Goal: Task Accomplishment & Management: Manage account settings

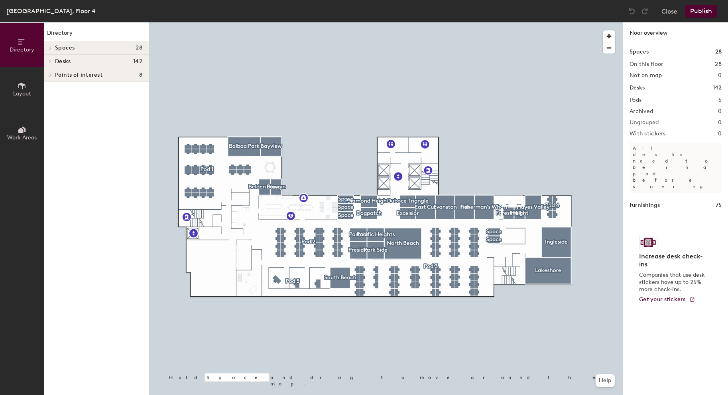
click at [347, 22] on div at bounding box center [386, 22] width 474 height 0
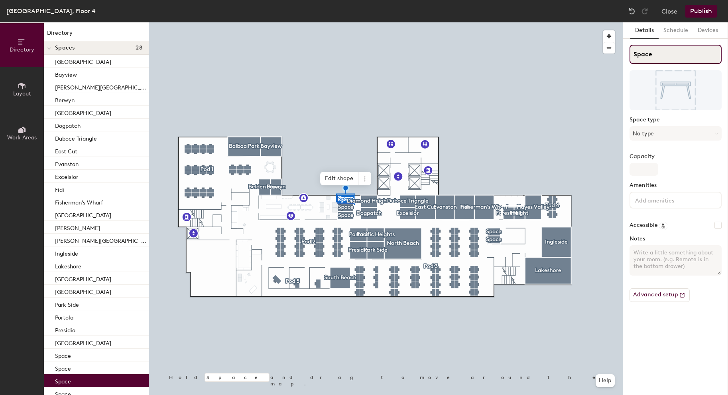
click at [635, 55] on input "Space" at bounding box center [676, 54] width 92 height 19
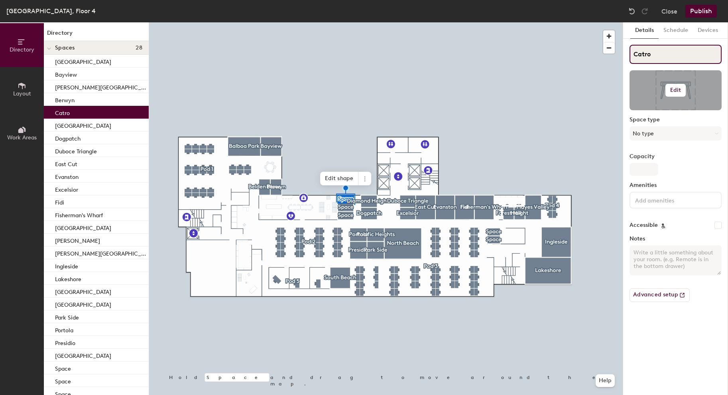
type input "Catro"
click at [683, 85] on button "Edit" at bounding box center [676, 90] width 21 height 13
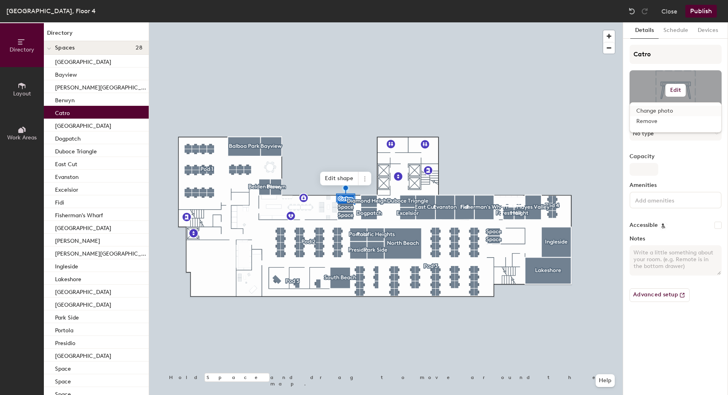
click at [659, 109] on input "file" at bounding box center [682, 113] width 91 height 12
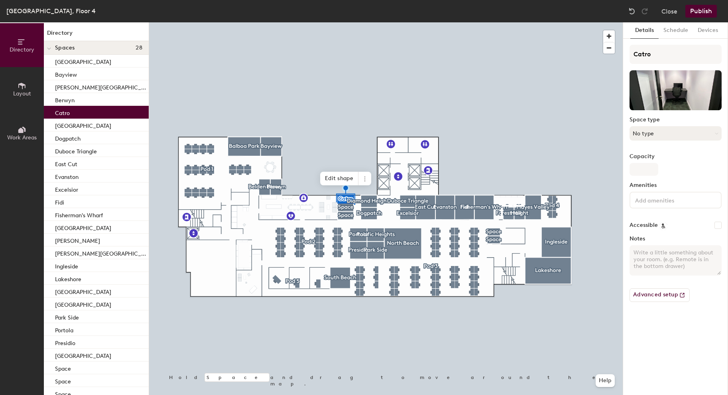
click at [642, 132] on button "No type" at bounding box center [676, 133] width 92 height 14
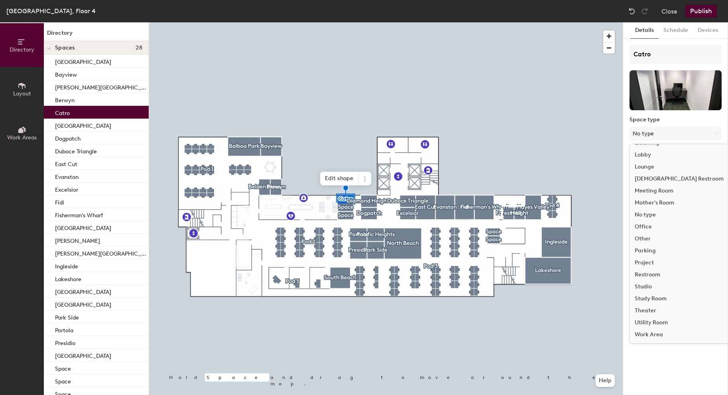
scroll to position [179, 0]
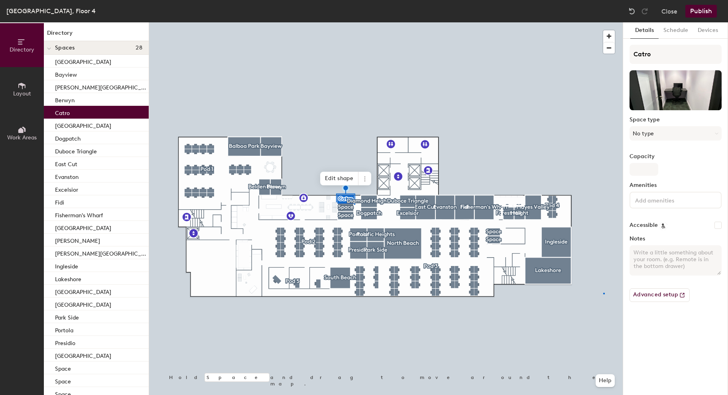
click at [604, 22] on div at bounding box center [386, 22] width 474 height 0
click at [640, 168] on input "Capacity" at bounding box center [644, 169] width 29 height 13
type input "1"
click at [654, 202] on input at bounding box center [670, 200] width 72 height 10
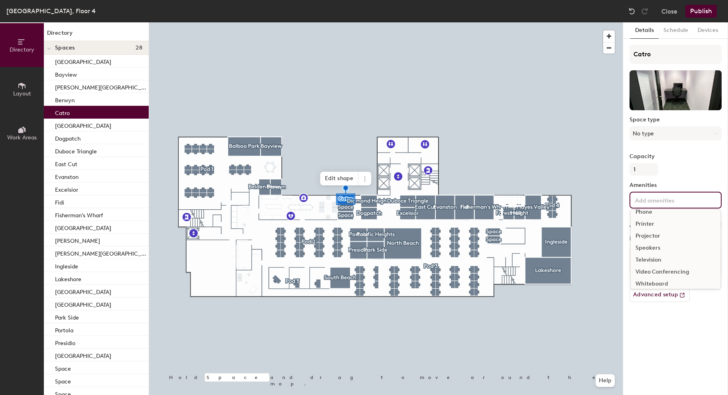
scroll to position [47, 0]
click at [651, 334] on div "Details Schedule Devices Catro Space type No type Capacity 1 Amenities Apple TV…" at bounding box center [675, 208] width 105 height 372
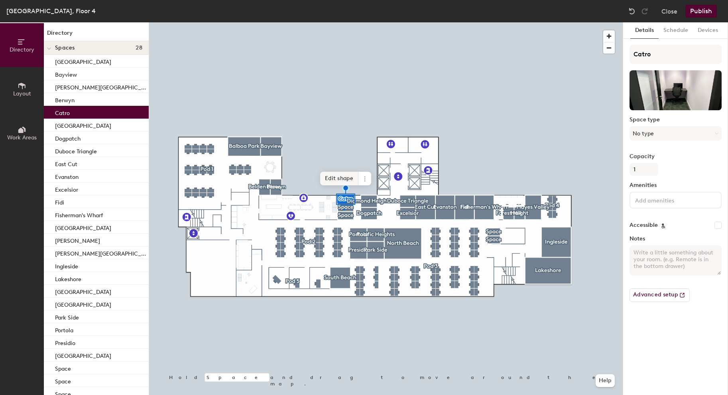
click at [343, 22] on div at bounding box center [386, 22] width 474 height 0
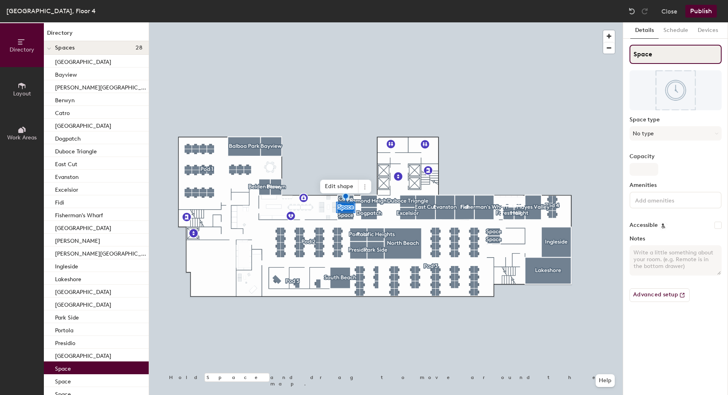
click at [645, 58] on input "Space" at bounding box center [676, 54] width 92 height 19
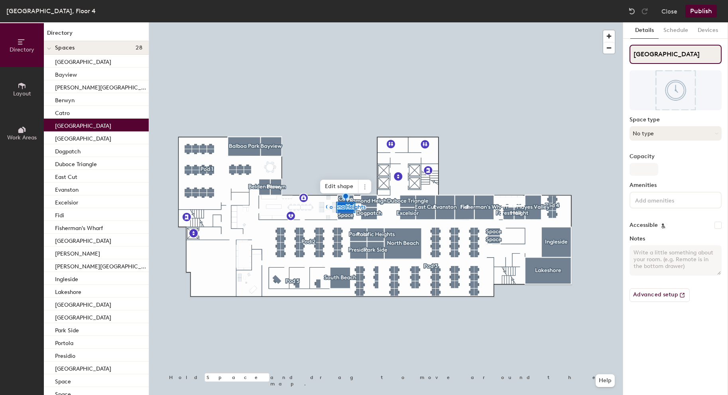
type input "[GEOGRAPHIC_DATA]"
click at [645, 132] on button "No type" at bounding box center [676, 133] width 92 height 14
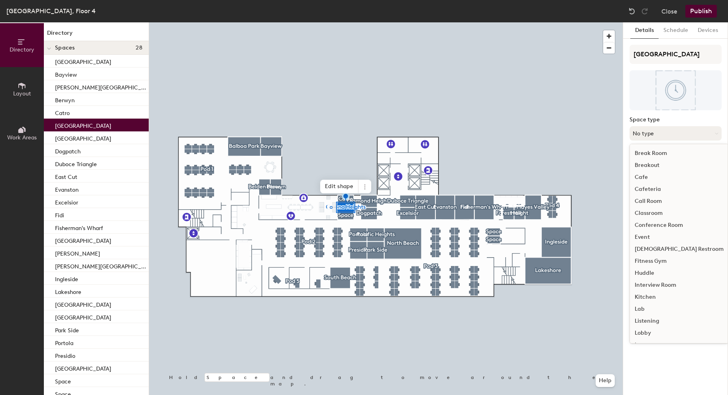
click at [645, 136] on button "No type" at bounding box center [676, 133] width 92 height 14
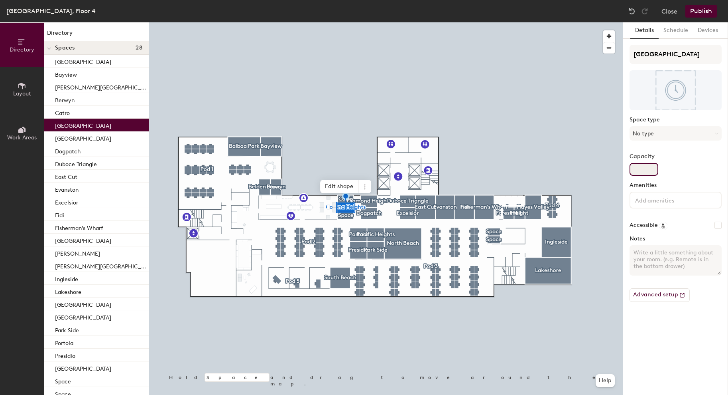
click at [650, 170] on input "Capacity" at bounding box center [644, 169] width 29 height 13
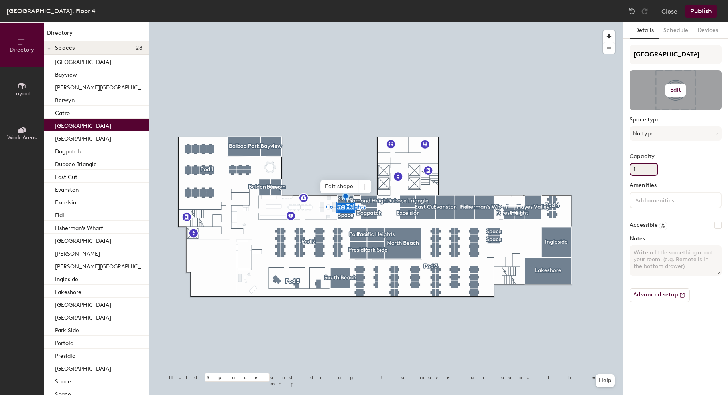
type input "1"
click at [689, 89] on div at bounding box center [676, 90] width 92 height 40
click at [677, 89] on h6 "Edit" at bounding box center [676, 90] width 11 height 6
click at [649, 108] on input "file" at bounding box center [682, 113] width 91 height 12
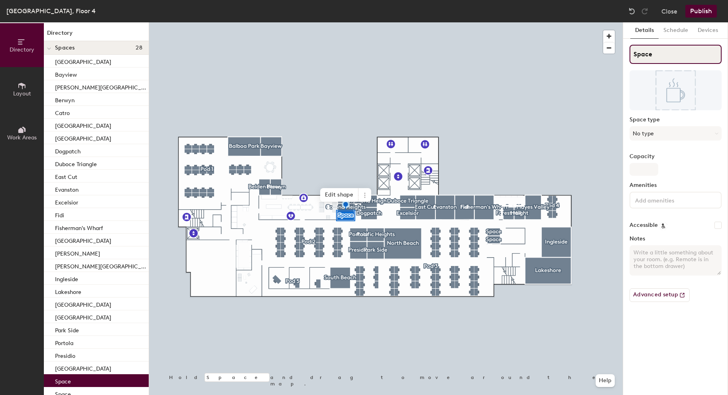
click at [643, 52] on input "Space" at bounding box center [676, 54] width 92 height 19
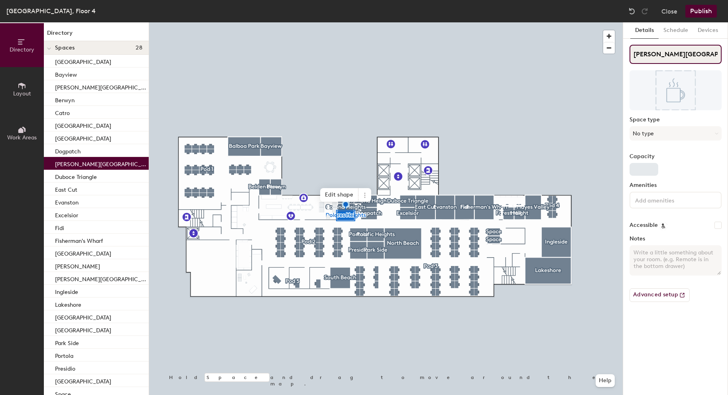
type input "[PERSON_NAME][GEOGRAPHIC_DATA]"
click at [641, 171] on input "Capacity" at bounding box center [644, 169] width 29 height 13
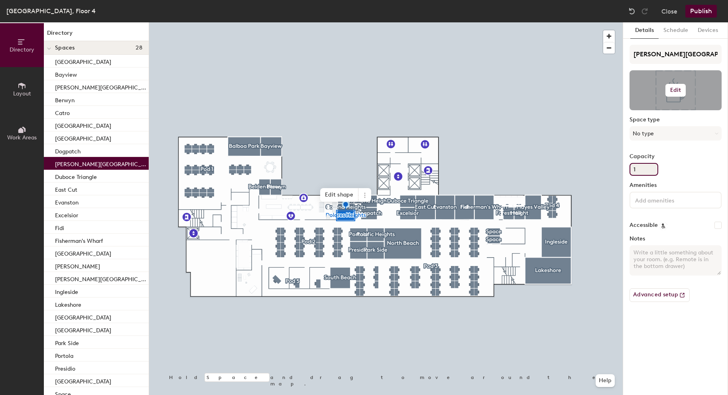
type input "1"
click at [671, 92] on h6 "Edit" at bounding box center [676, 90] width 11 height 6
click at [651, 109] on input "file" at bounding box center [682, 113] width 91 height 12
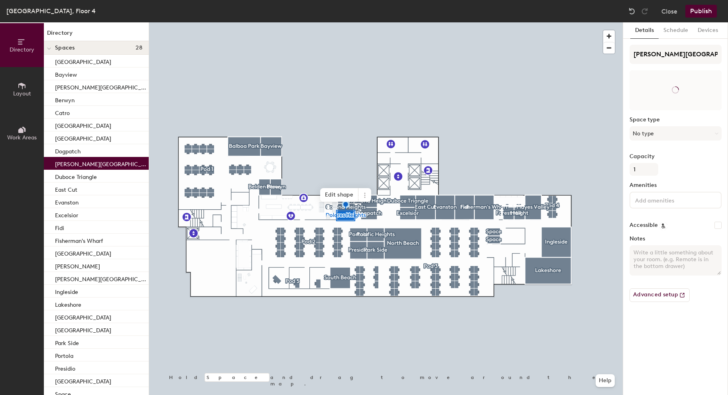
click at [661, 350] on div "Details Schedule Devices Dolores Heights Space type No type Capacity 1 Amenitie…" at bounding box center [675, 208] width 105 height 372
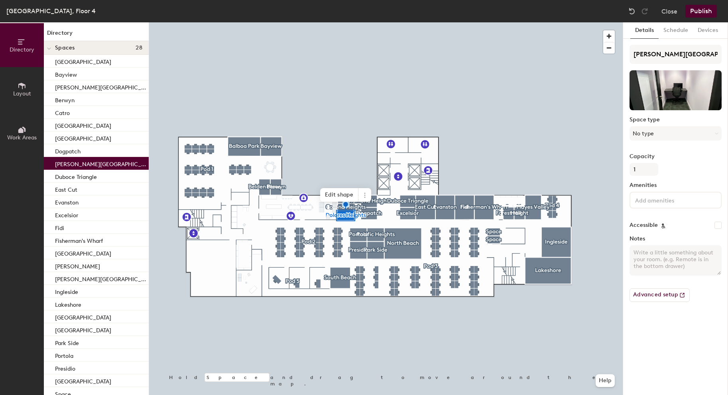
click at [493, 22] on div at bounding box center [386, 22] width 474 height 0
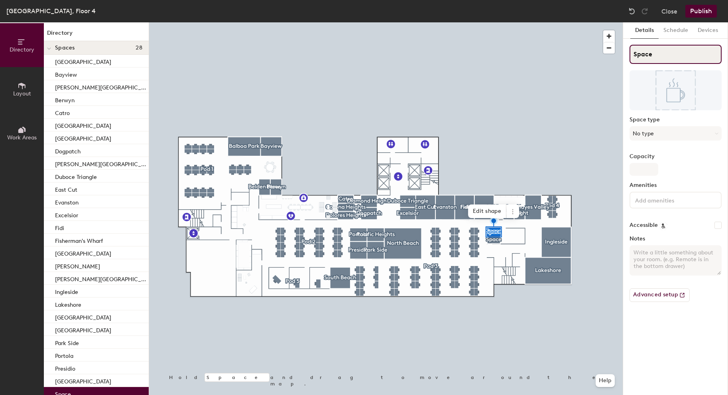
click at [642, 53] on input "Space" at bounding box center [676, 54] width 92 height 19
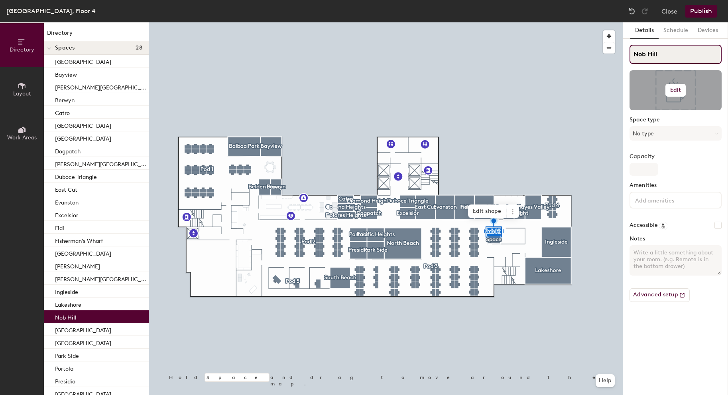
type input "Nob Hill"
click at [681, 88] on h6 "Edit" at bounding box center [676, 90] width 11 height 6
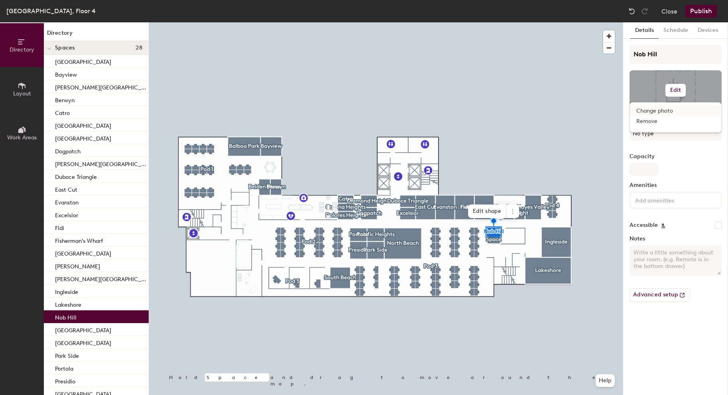
click at [661, 110] on input "file" at bounding box center [682, 113] width 91 height 12
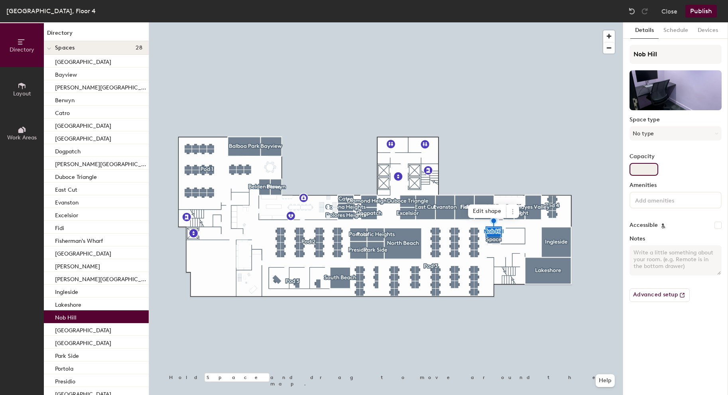
click at [646, 170] on input "Capacity" at bounding box center [644, 169] width 29 height 13
type input "1"
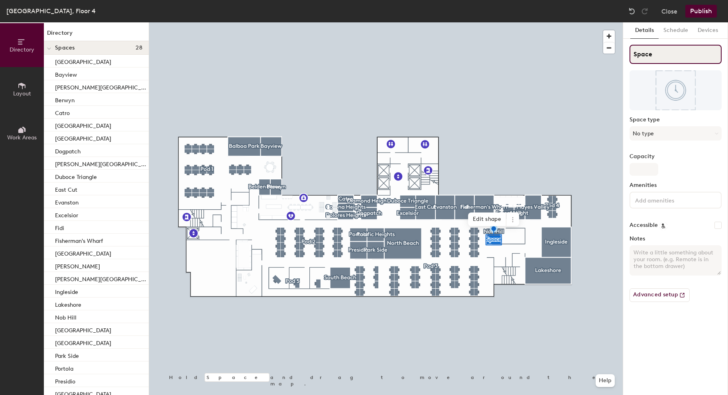
click at [639, 52] on input "Space" at bounding box center [676, 54] width 92 height 19
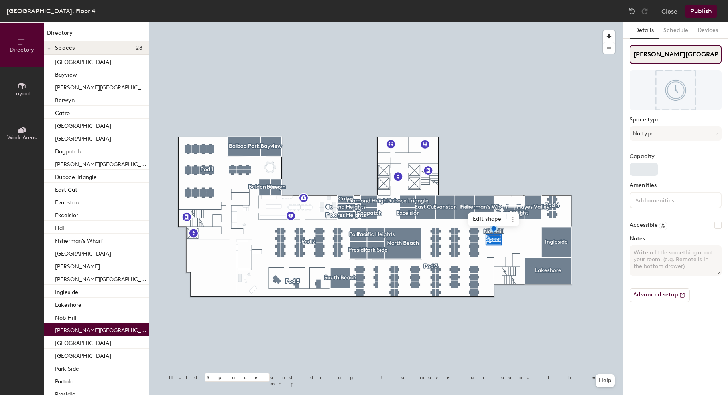
type input "[PERSON_NAME][GEOGRAPHIC_DATA]"
click at [640, 169] on input "Capacity" at bounding box center [644, 169] width 29 height 13
type input "1"
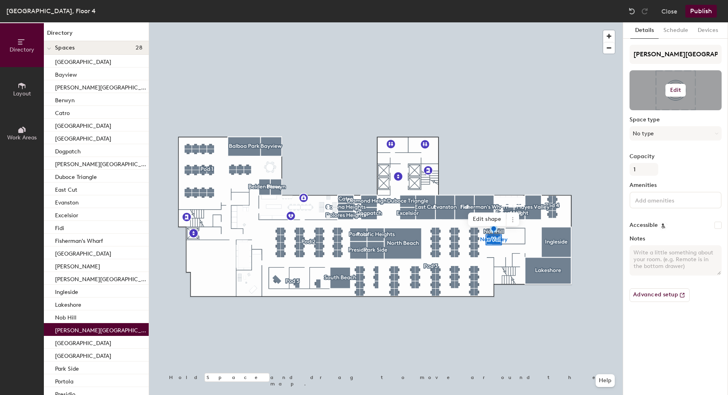
click at [673, 97] on div at bounding box center [676, 90] width 92 height 40
click at [675, 91] on h6 "Edit" at bounding box center [676, 90] width 11 height 6
click at [634, 110] on div "Change photo" at bounding box center [675, 111] width 91 height 10
click at [667, 108] on input "file" at bounding box center [682, 113] width 91 height 12
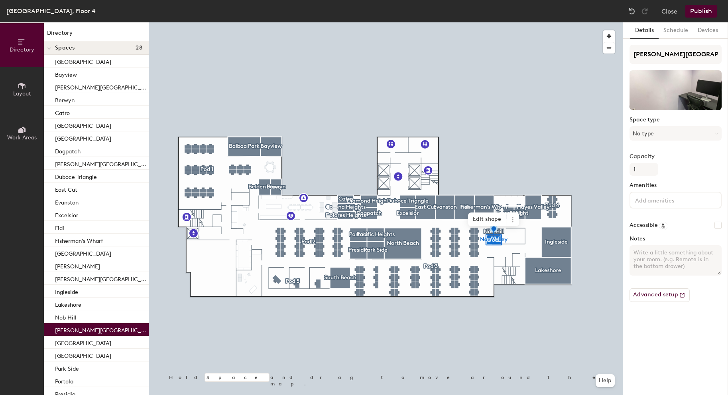
click at [703, 21] on div "Dublin, Floor 4 Close Publish" at bounding box center [364, 11] width 728 height 22
click at [703, 18] on div "Dublin, Floor 4 Close Publish" at bounding box center [364, 11] width 728 height 22
click at [703, 11] on button "Publish" at bounding box center [702, 11] width 32 height 13
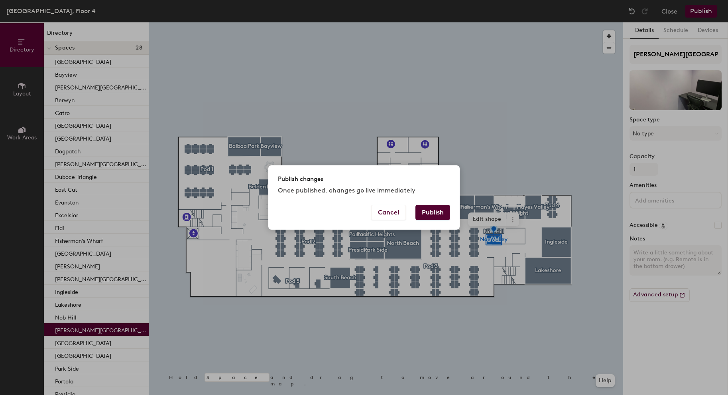
click at [434, 214] on button "Publish" at bounding box center [433, 212] width 35 height 15
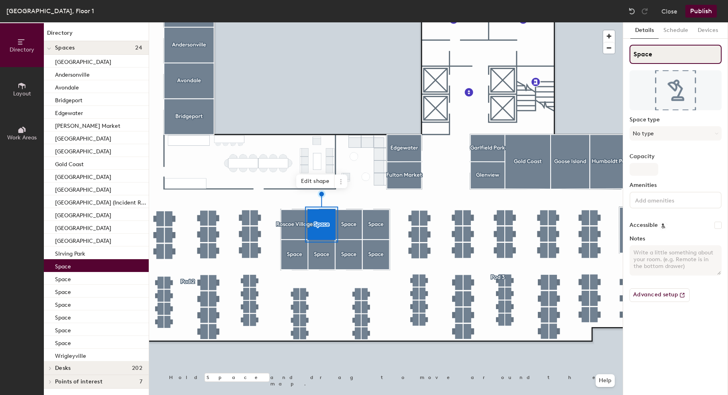
click at [641, 58] on input "Space" at bounding box center [676, 54] width 92 height 19
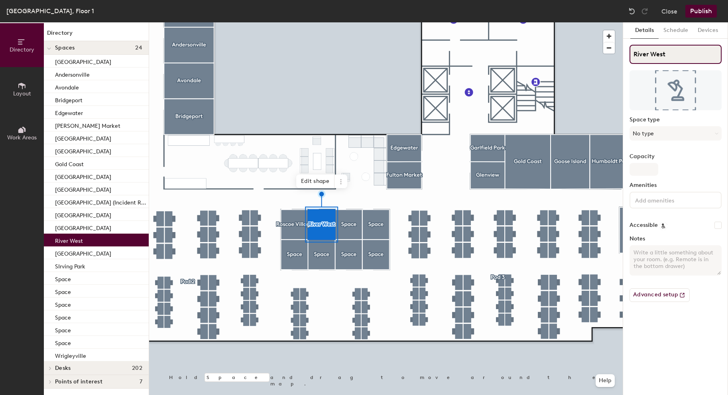
type input "River West"
click at [649, 194] on div at bounding box center [676, 199] width 92 height 17
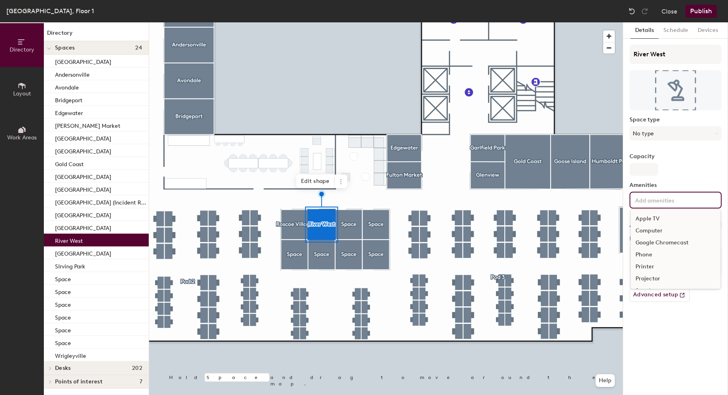
scroll to position [47, 0]
click at [663, 278] on div "Whiteboard" at bounding box center [676, 279] width 90 height 12
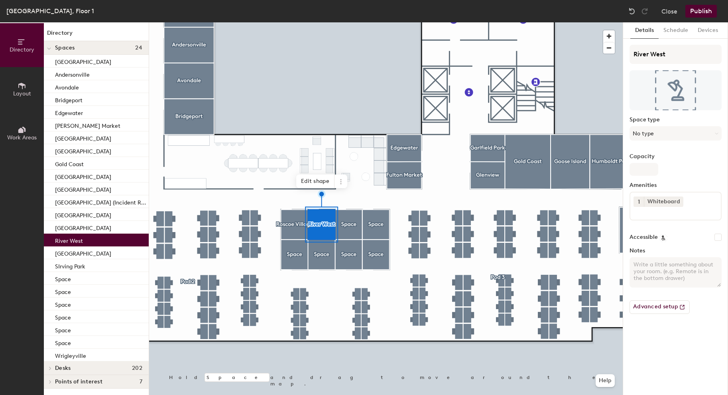
click at [645, 352] on div "Details Schedule Devices River West Space type No type Capacity Amenities 1 Whi…" at bounding box center [675, 208] width 105 height 372
click at [657, 270] on textarea "Notes" at bounding box center [676, 272] width 92 height 30
type textarea "Standard Desk Set Up"
click at [354, 22] on div at bounding box center [386, 22] width 474 height 0
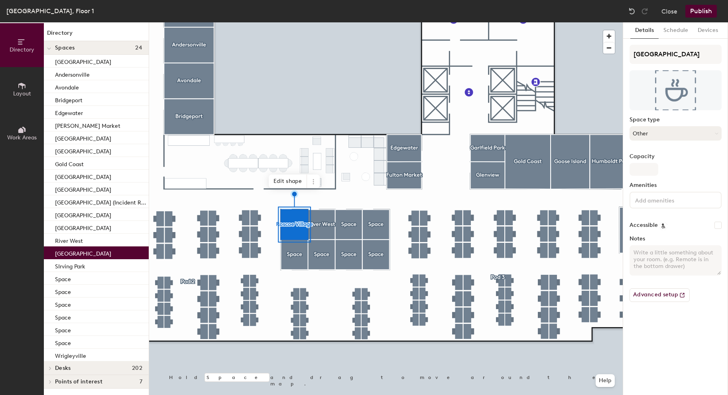
click at [659, 132] on button "Other" at bounding box center [676, 133] width 92 height 14
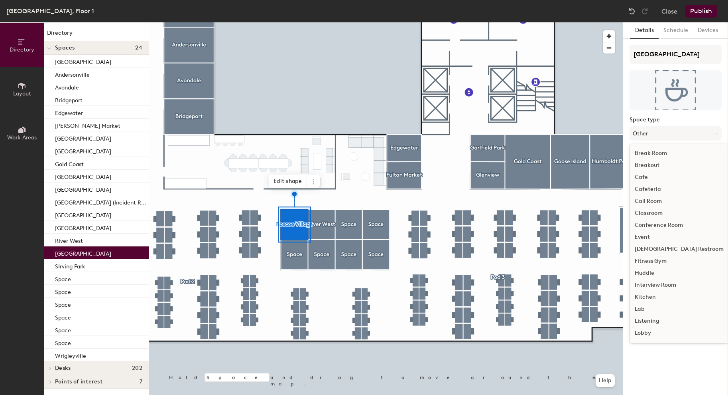
scroll to position [117, 0]
click at [654, 252] on div "Meeting Room" at bounding box center [679, 251] width 99 height 12
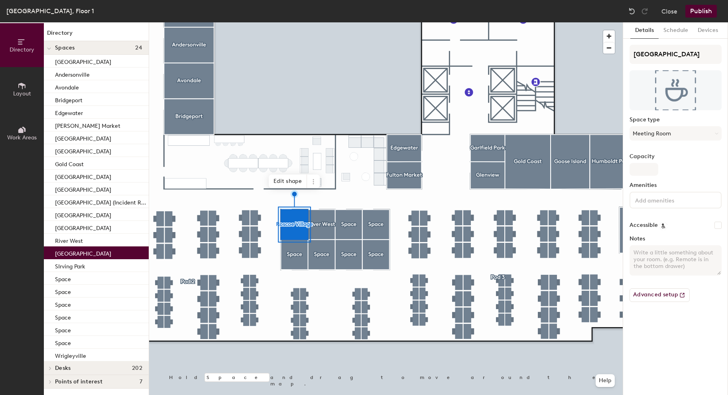
click at [655, 255] on textarea "Notes" at bounding box center [676, 260] width 92 height 30
paste textarea "Standard Desk Set Up"
type textarea "Standard Desk Set Up"
click at [665, 200] on input at bounding box center [670, 200] width 72 height 10
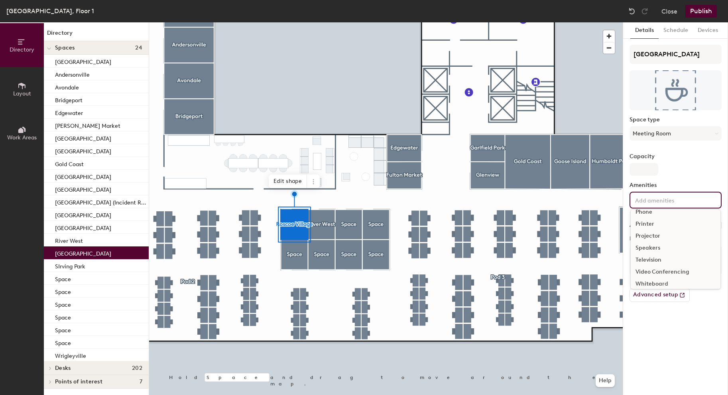
scroll to position [47, 0]
click at [651, 278] on div "Whiteboard" at bounding box center [676, 279] width 90 height 12
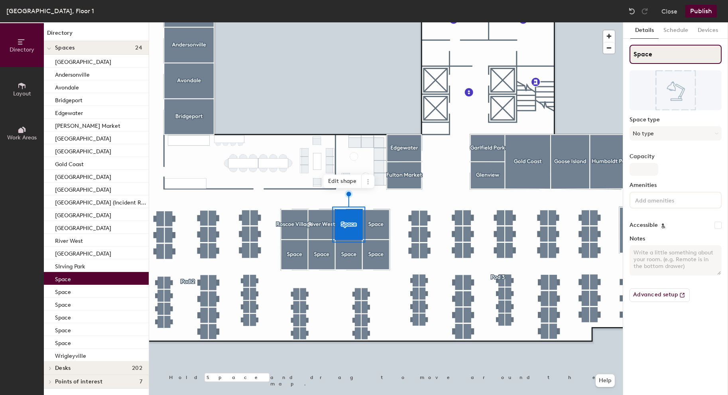
click at [638, 54] on input "Space" at bounding box center [676, 54] width 92 height 19
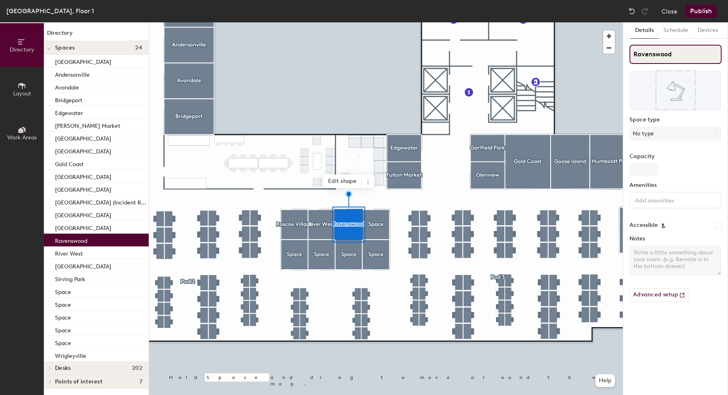
type input "Ravenswood"
click at [659, 209] on div "Amenities" at bounding box center [676, 198] width 92 height 33
click at [659, 202] on input at bounding box center [670, 200] width 72 height 10
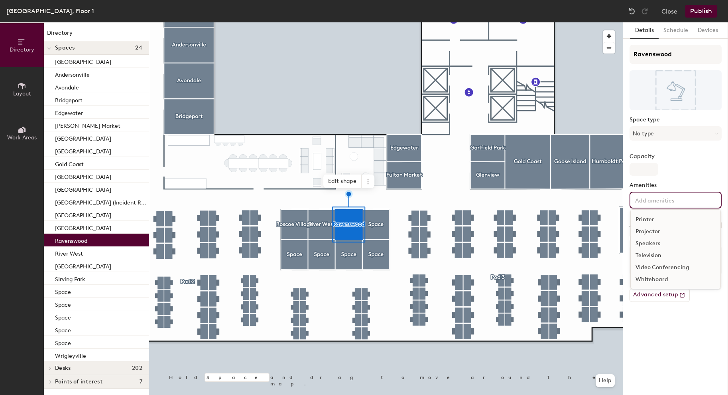
click at [651, 282] on div "Whiteboard" at bounding box center [676, 279] width 90 height 12
click at [663, 360] on div "Details Schedule Devices Ravenswood Space type No type Capacity Amenities 1 Whi…" at bounding box center [675, 208] width 105 height 372
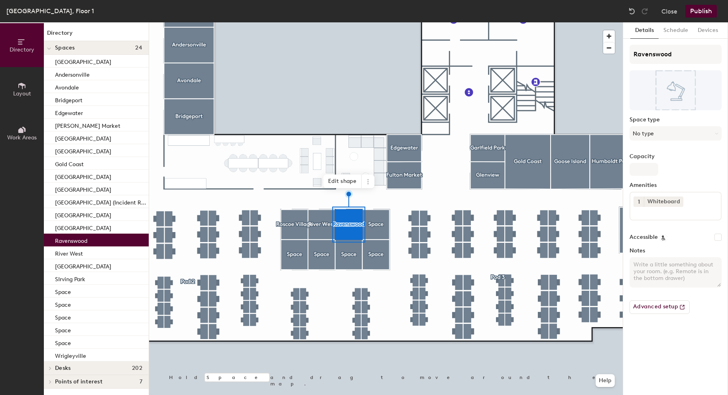
click at [665, 266] on textarea "Notes" at bounding box center [676, 272] width 92 height 30
paste textarea "Standard Desk Set Up"
type textarea "Standard Desk Set Up"
click at [381, 22] on div at bounding box center [386, 22] width 474 height 0
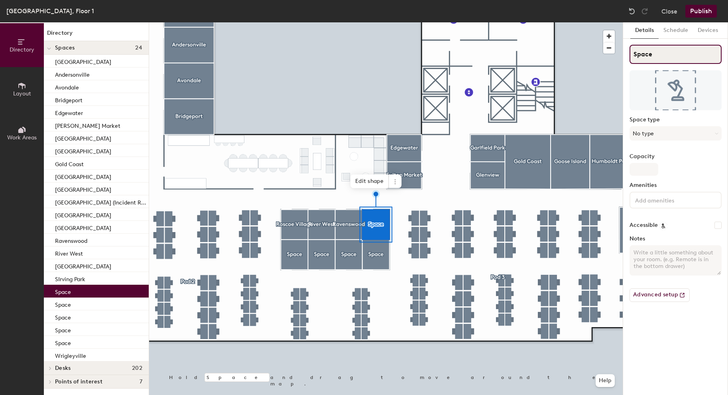
click at [641, 47] on input "Space" at bounding box center [676, 54] width 92 height 19
click at [641, 48] on input "Space" at bounding box center [676, 54] width 92 height 19
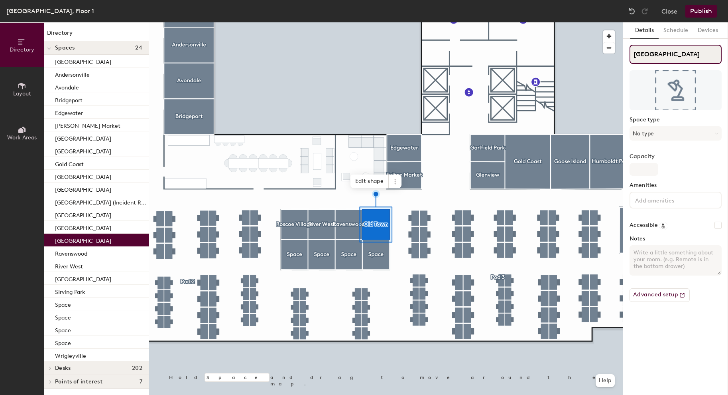
type input "Old Town"
click at [664, 128] on button "No type" at bounding box center [676, 133] width 92 height 14
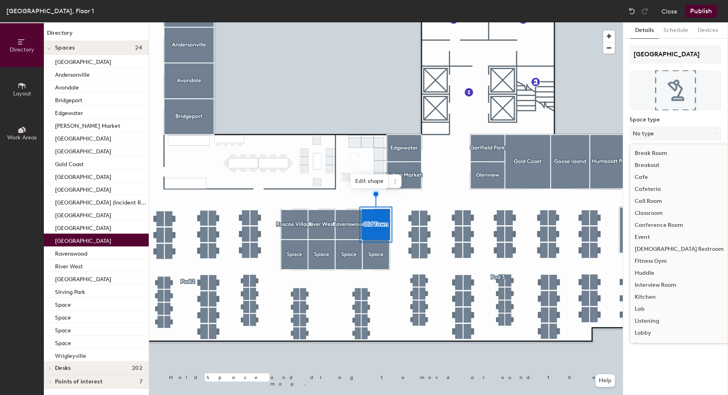
scroll to position [62, 0]
click at [652, 306] on div "Meeting Room" at bounding box center [679, 307] width 99 height 12
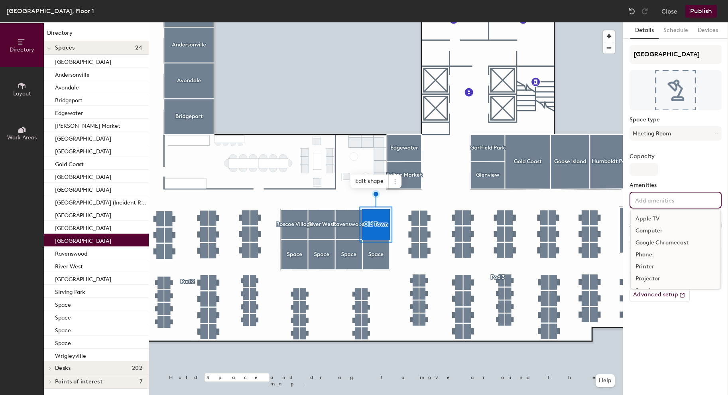
click at [663, 202] on input at bounding box center [670, 200] width 72 height 10
click at [657, 277] on div "Whiteboard" at bounding box center [676, 279] width 90 height 12
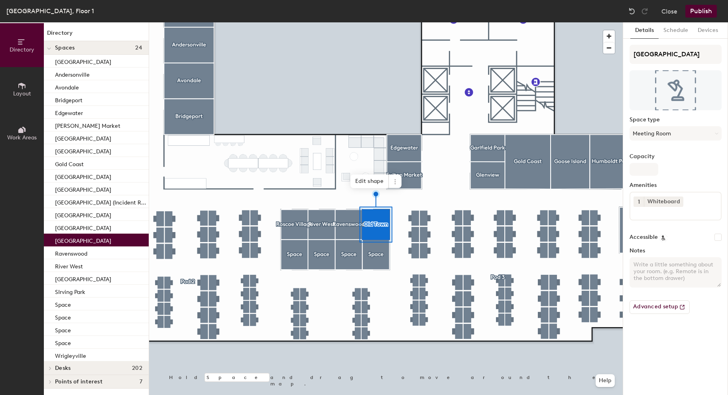
click at [671, 333] on div "Details Schedule Devices Old Town Space type Meeting Room Capacity Amenities 1 …" at bounding box center [675, 208] width 105 height 372
click at [670, 264] on textarea "Notes" at bounding box center [676, 272] width 92 height 30
paste textarea "Standard Desk Set Up"
type textarea "Standard Desk Set Up"
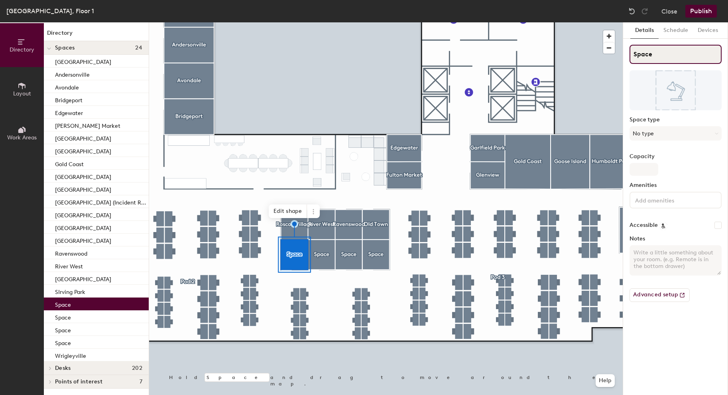
click at [647, 52] on input "Space" at bounding box center [676, 54] width 92 height 19
drag, startPoint x: 664, startPoint y: 50, endPoint x: 661, endPoint y: 77, distance: 27.7
click at [664, 50] on input "South Loop" at bounding box center [676, 54] width 92 height 19
type input "South Loop"
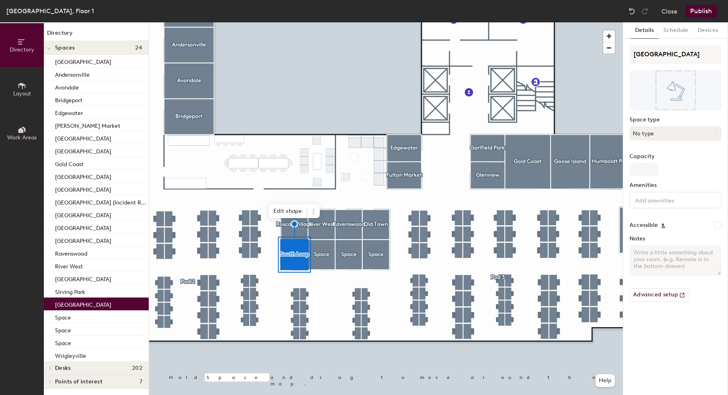
click at [657, 134] on button "No type" at bounding box center [676, 133] width 92 height 14
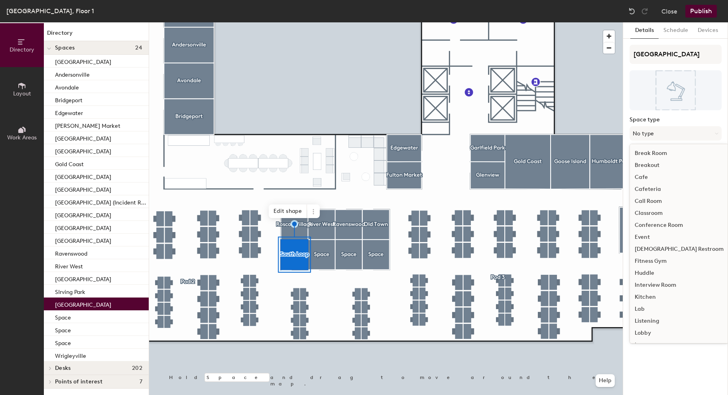
scroll to position [42, 0]
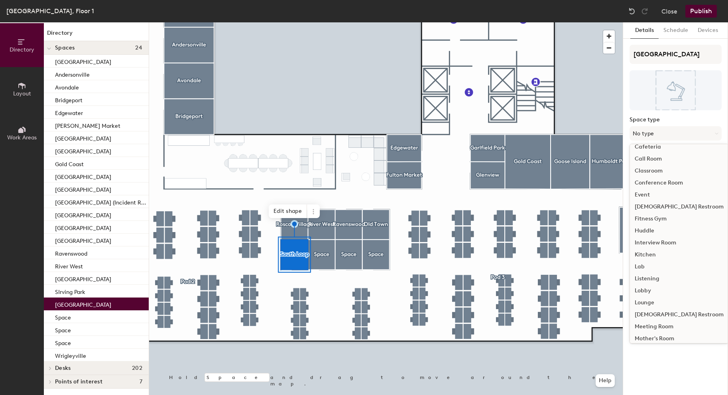
click at [653, 326] on div "Meeting Room" at bounding box center [679, 326] width 99 height 12
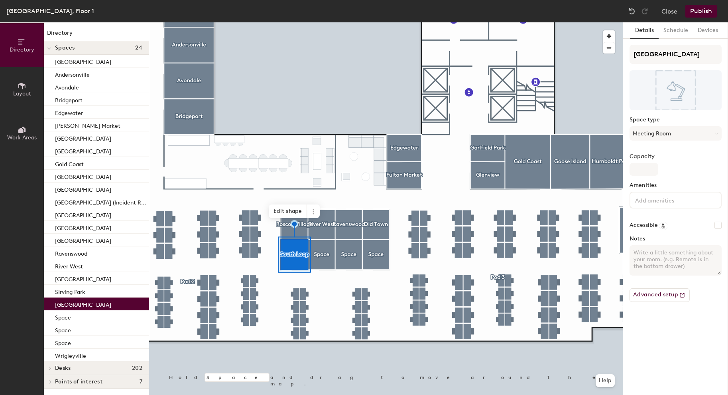
click at [647, 205] on div at bounding box center [676, 199] width 92 height 17
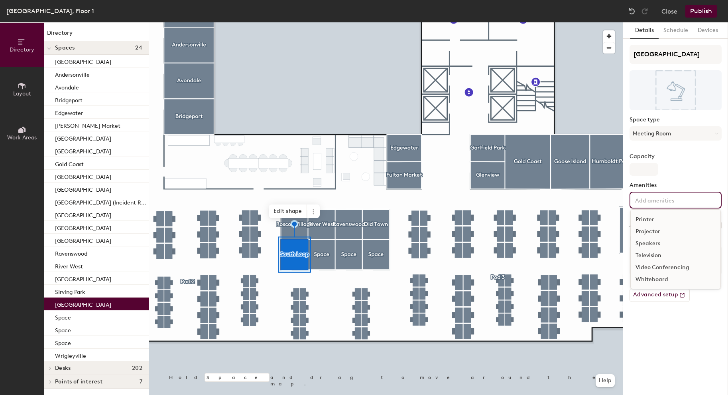
click at [654, 277] on div "Whiteboard" at bounding box center [676, 279] width 90 height 12
click at [671, 357] on div "Details Schedule Devices South Loop Space type Meeting Room Capacity Amenities …" at bounding box center [675, 208] width 105 height 372
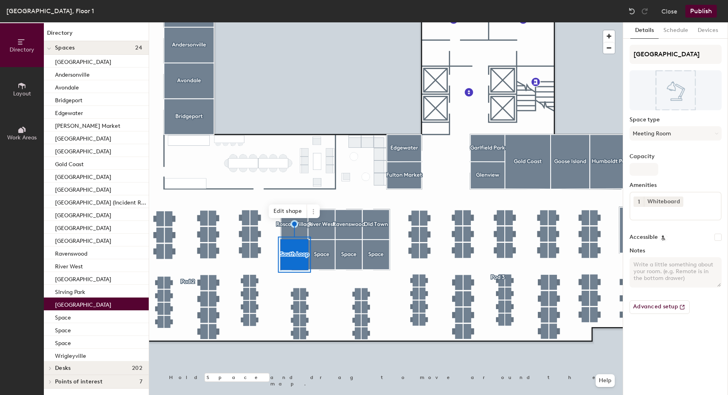
click at [670, 263] on textarea "Notes" at bounding box center [676, 272] width 92 height 30
paste textarea "Standard Desk Set Up"
type textarea "Standard Desk Set Up"
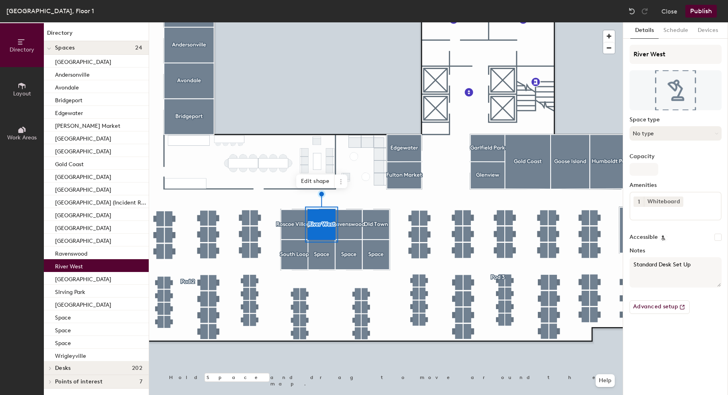
click at [649, 132] on button "No type" at bounding box center [676, 133] width 92 height 14
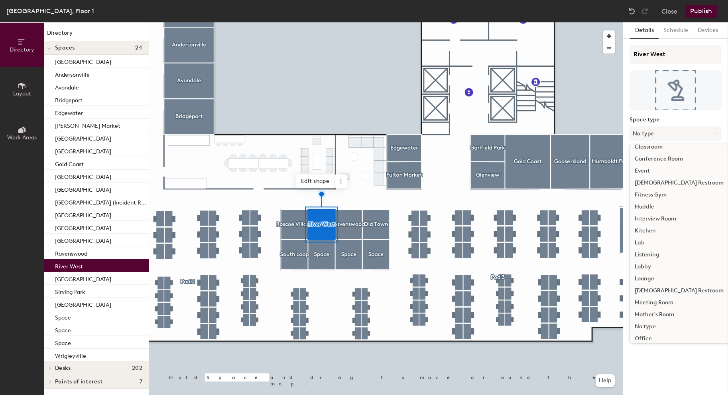
scroll to position [73, 0]
click at [657, 296] on div "Meeting Room" at bounding box center [679, 296] width 99 height 12
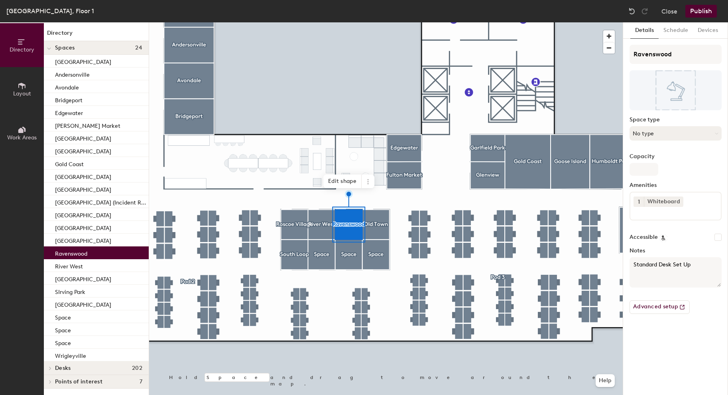
click at [678, 133] on button "No type" at bounding box center [676, 133] width 92 height 14
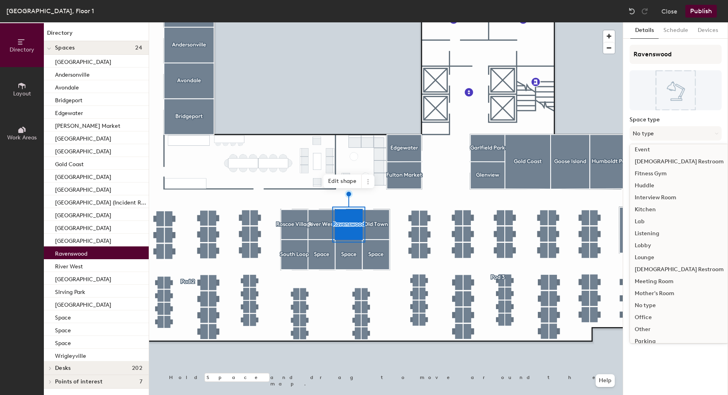
scroll to position [88, 0]
click at [649, 282] on div "Meeting Room" at bounding box center [679, 281] width 99 height 12
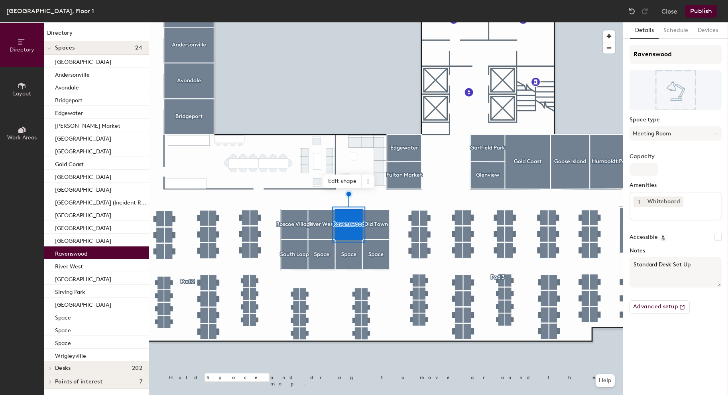
click at [324, 22] on div at bounding box center [386, 22] width 474 height 0
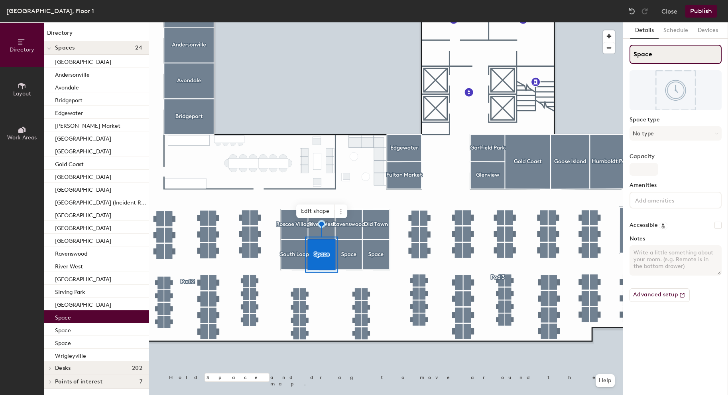
click at [643, 55] on input "Space" at bounding box center [676, 54] width 92 height 19
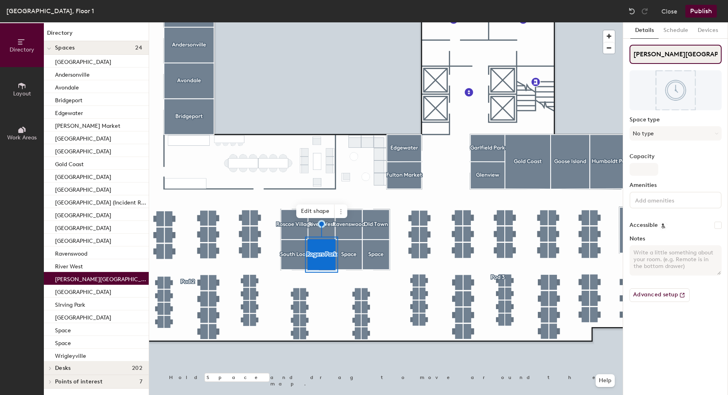
type input "Rogers Park"
click at [671, 136] on button "No type" at bounding box center [676, 133] width 92 height 14
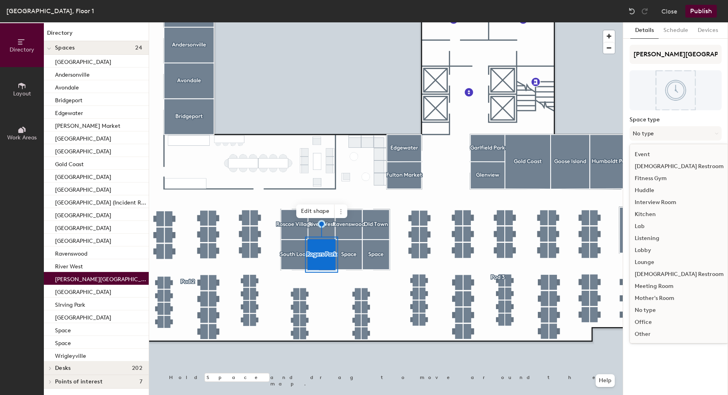
scroll to position [93, 0]
click at [657, 276] on div "Meeting Room" at bounding box center [679, 276] width 99 height 12
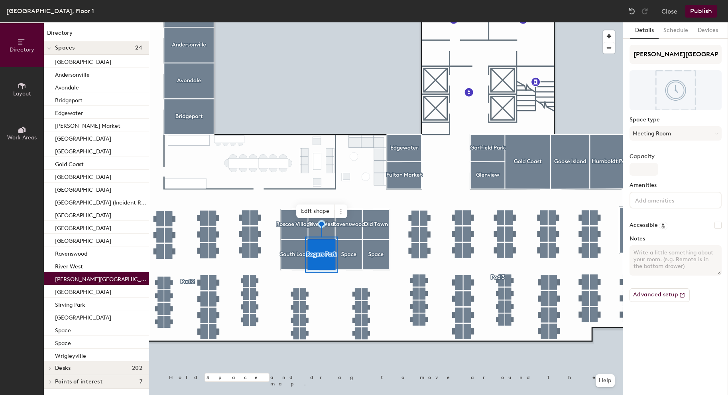
click at [667, 202] on input at bounding box center [670, 200] width 72 height 10
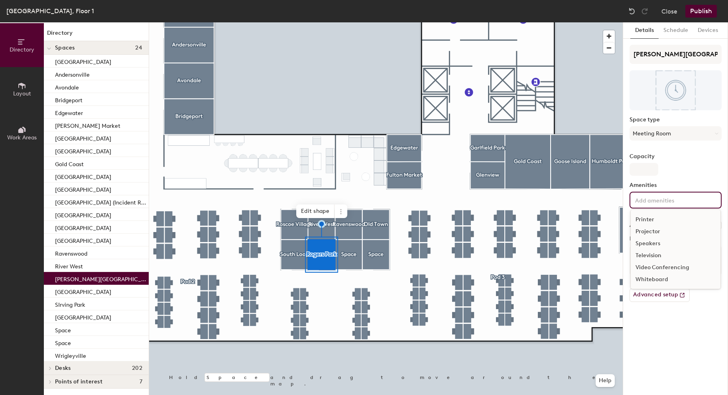
click at [657, 284] on div "Whiteboard" at bounding box center [676, 279] width 90 height 12
click at [662, 353] on div "Details Schedule Devices Rogers Park Space type Meeting Room Capacity Amenities…" at bounding box center [675, 208] width 105 height 372
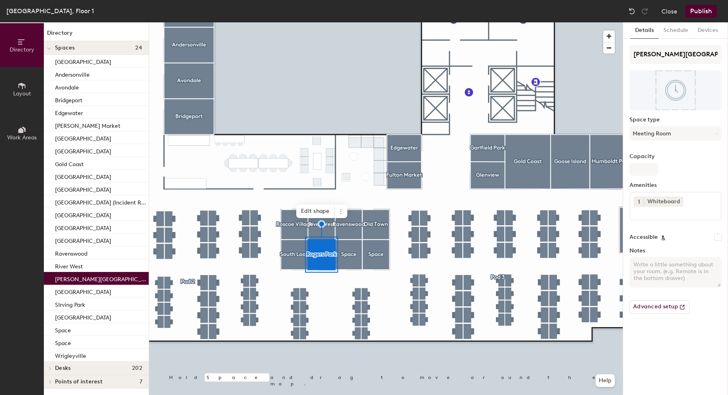
click at [666, 266] on textarea "Notes" at bounding box center [676, 272] width 92 height 30
paste textarea "Standard Desk Set Up"
type textarea "Standard Desk Set Up"
click at [649, 168] on input "Capacity" at bounding box center [644, 169] width 29 height 13
type input "1"
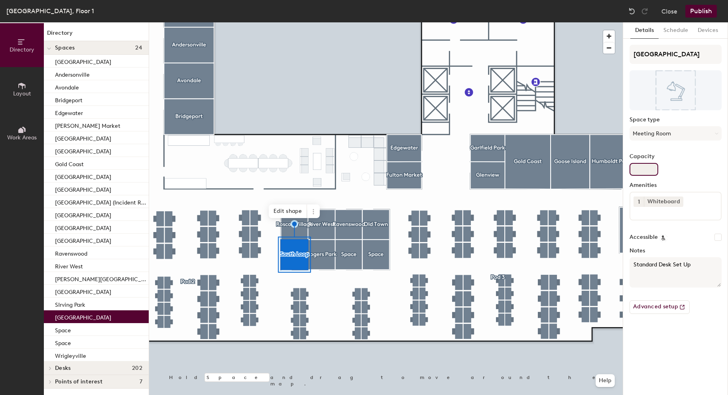
click at [649, 168] on input "Capacity" at bounding box center [644, 169] width 29 height 13
type input "1"
click at [299, 22] on div at bounding box center [386, 22] width 474 height 0
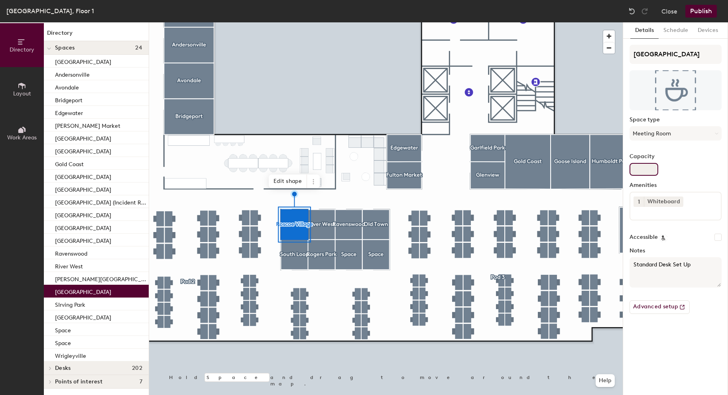
click at [644, 163] on input "Capacity" at bounding box center [644, 169] width 29 height 13
type input "1"
click at [326, 22] on div at bounding box center [386, 22] width 474 height 0
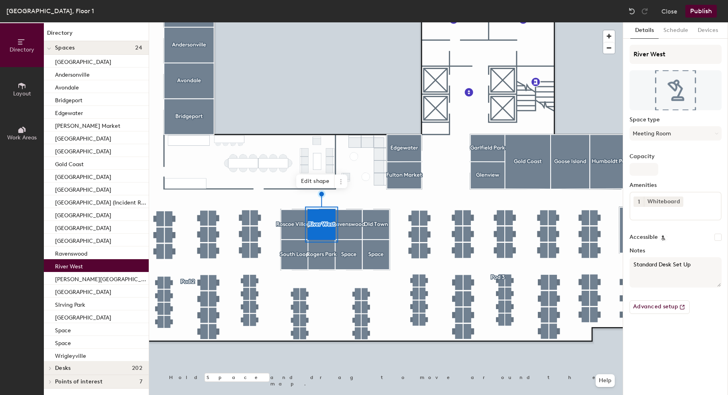
click at [633, 179] on div "River West Space type Meeting Room Capacity Amenities 1 Whiteboard Accessible N…" at bounding box center [676, 182] width 92 height 275
type input "1"
click at [647, 165] on input "1" at bounding box center [644, 169] width 29 height 13
click at [361, 22] on div at bounding box center [386, 22] width 474 height 0
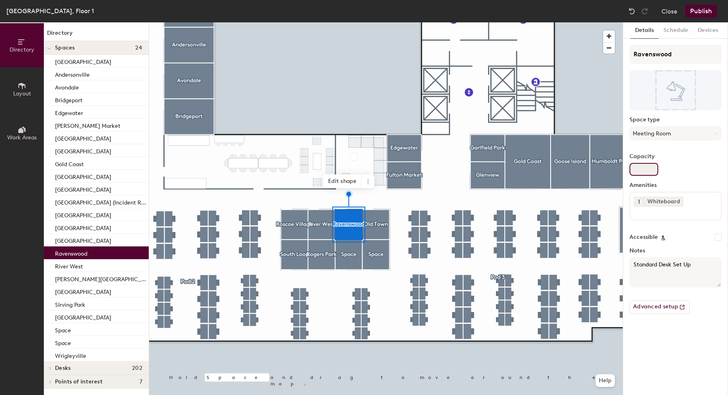
click at [638, 169] on input "Capacity" at bounding box center [644, 169] width 29 height 13
type input "1"
click at [379, 22] on div at bounding box center [386, 22] width 474 height 0
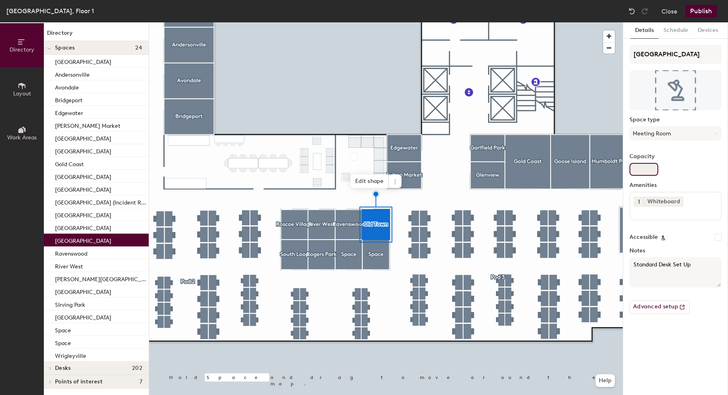
click at [647, 172] on input "Capacity" at bounding box center [644, 169] width 29 height 13
type input "1"
click at [355, 22] on div at bounding box center [386, 22] width 474 height 0
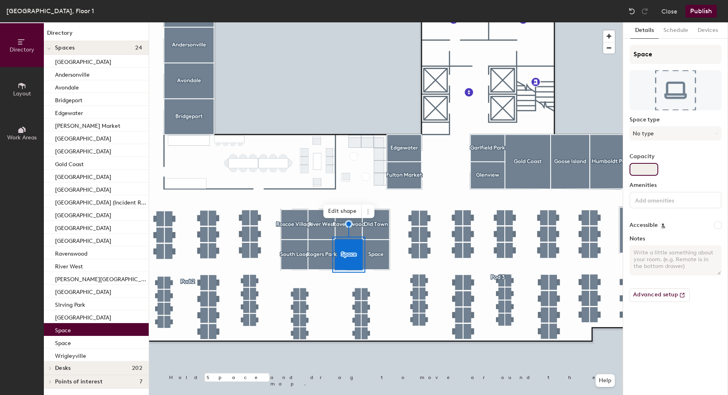
click at [642, 169] on input "Capacity" at bounding box center [644, 169] width 29 height 13
type input "2"
click at [647, 57] on input "Space" at bounding box center [676, 54] width 92 height 19
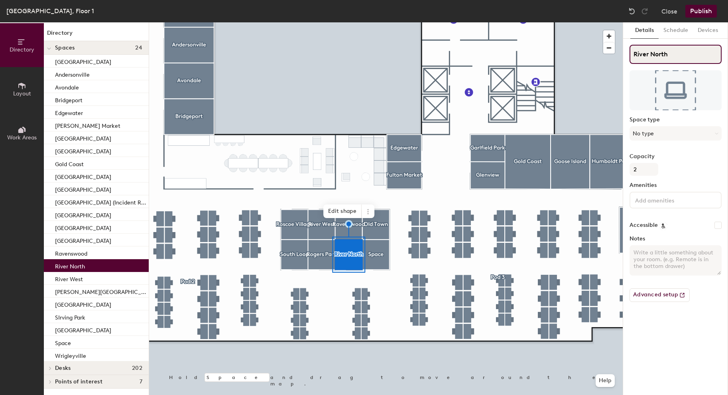
type input "River North"
click at [645, 267] on textarea "Notes" at bounding box center [676, 260] width 92 height 30
paste textarea "Standard Desk Set Up"
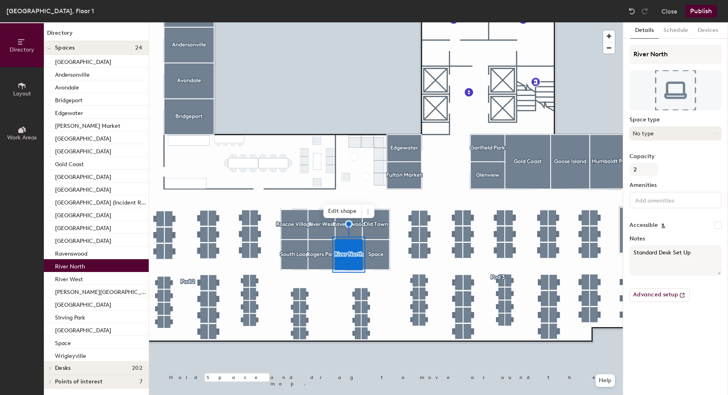
type textarea "Standard Desk Set Up"
click at [673, 133] on button "No type" at bounding box center [676, 133] width 92 height 14
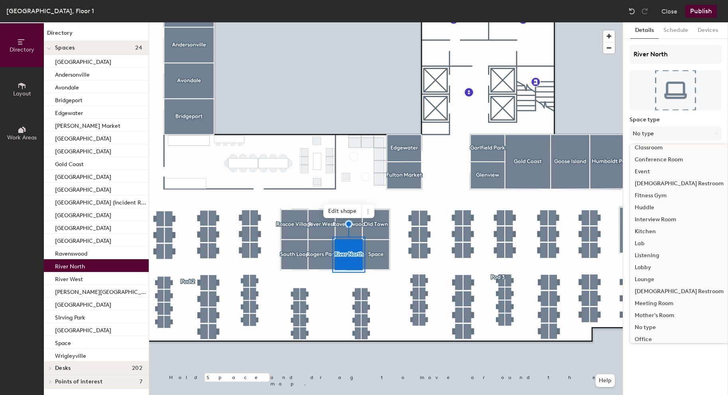
scroll to position [69, 0]
click at [657, 300] on div "Meeting Room" at bounding box center [679, 300] width 99 height 12
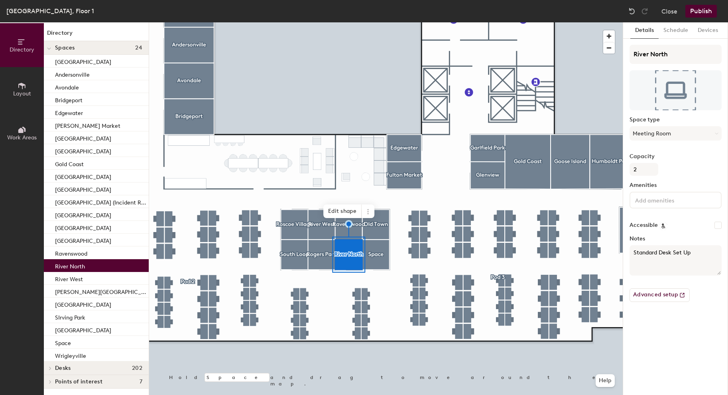
click at [657, 198] on input at bounding box center [670, 200] width 72 height 10
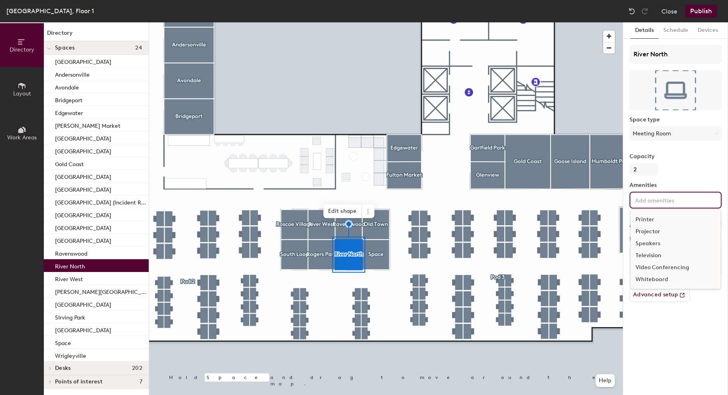
click at [658, 278] on div "Whiteboard" at bounding box center [676, 279] width 90 height 12
click at [662, 363] on div "Details Schedule Devices River North Space type Meeting Room Capacity 2 Ameniti…" at bounding box center [675, 208] width 105 height 372
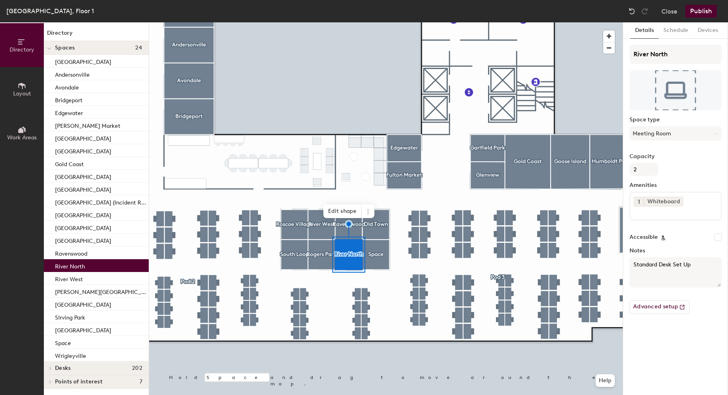
click at [382, 22] on div at bounding box center [386, 22] width 474 height 0
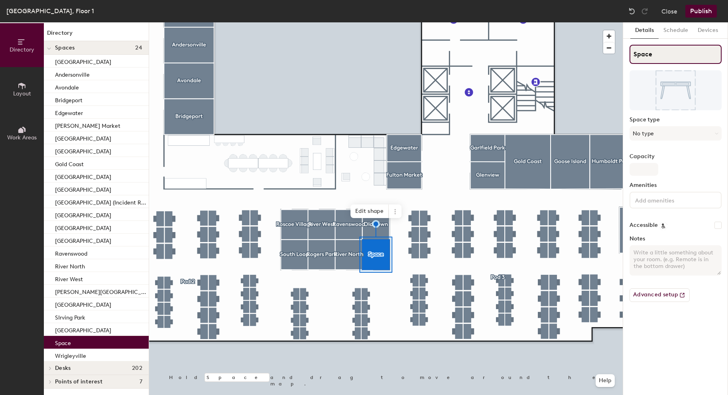
click at [640, 59] on input "Space" at bounding box center [676, 54] width 92 height 19
click at [657, 52] on input "Space" at bounding box center [676, 54] width 92 height 19
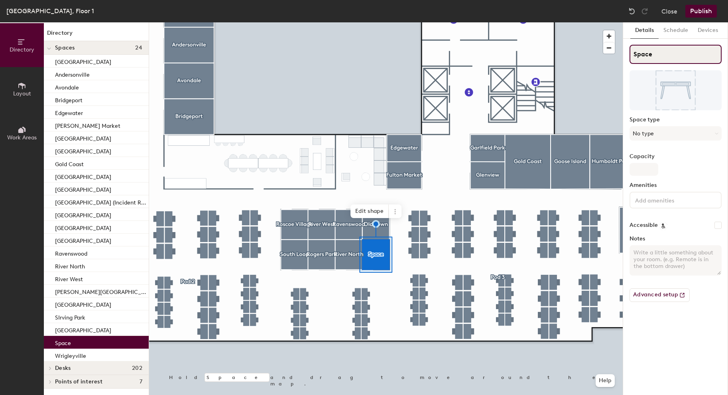
click at [657, 52] on input "Space" at bounding box center [676, 54] width 92 height 19
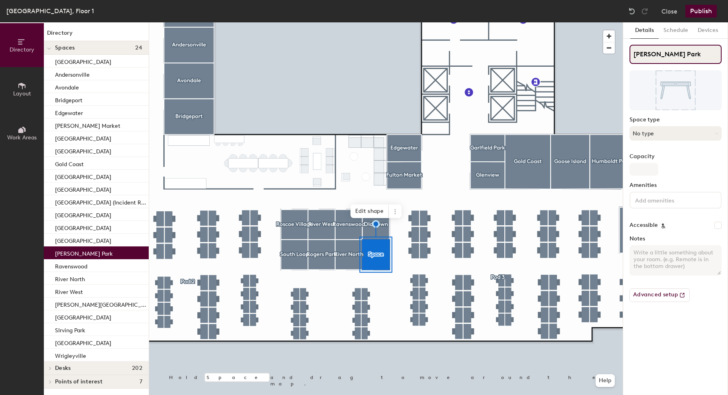
type input "Peterson Park"
click at [659, 131] on button "No type" at bounding box center [676, 133] width 92 height 14
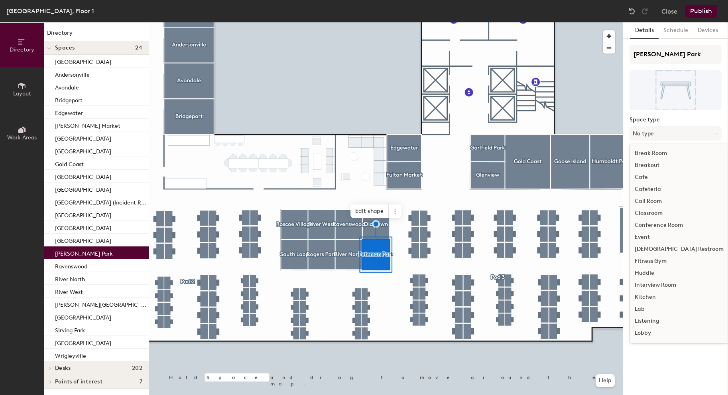
scroll to position [61, 0]
click at [659, 307] on div "Meeting Room" at bounding box center [679, 307] width 99 height 12
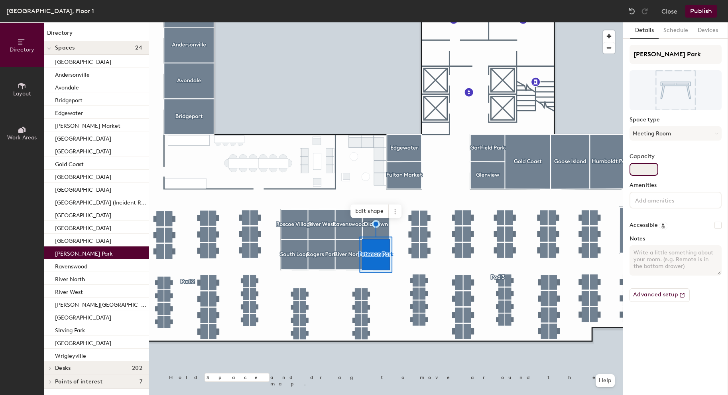
click at [645, 170] on input "Capacity" at bounding box center [644, 169] width 29 height 13
type input "1"
click at [665, 185] on label "Amenities" at bounding box center [676, 185] width 92 height 6
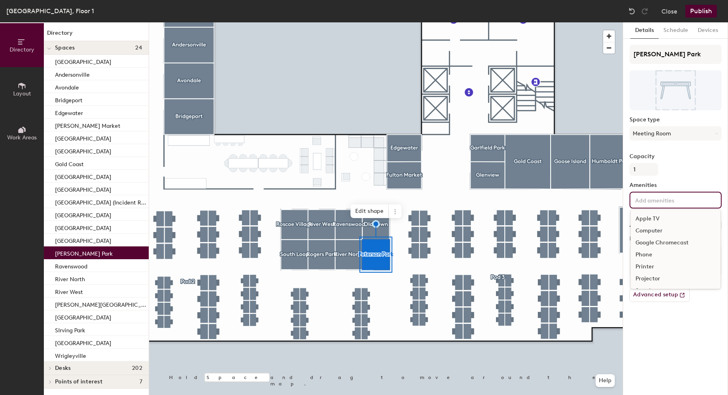
click at [665, 195] on input at bounding box center [670, 200] width 72 height 10
click at [659, 280] on div "Whiteboard" at bounding box center [676, 279] width 90 height 12
drag, startPoint x: 663, startPoint y: 292, endPoint x: 651, endPoint y: 356, distance: 65.4
click at [651, 356] on div "Details Schedule Devices Peterson Park Space type Meeting Room Capacity 1 Ameni…" at bounding box center [675, 208] width 105 height 372
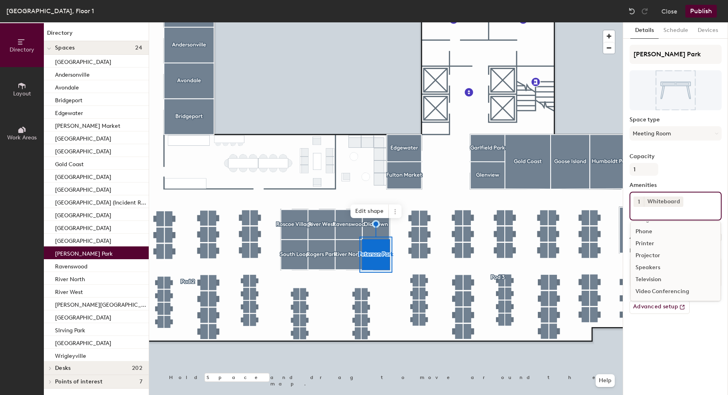
click at [651, 356] on div "Details Schedule Devices Peterson Park Space type Meeting Room Capacity 1 Ameni…" at bounding box center [675, 208] width 105 height 372
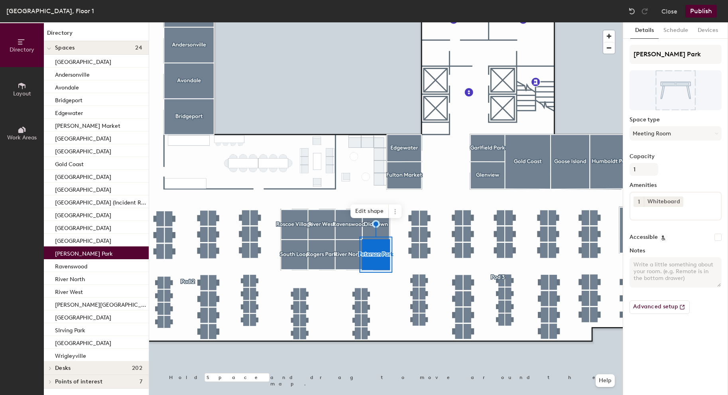
click at [651, 270] on textarea "Notes" at bounding box center [676, 272] width 92 height 30
paste textarea "Standard Desk Set Up"
type textarea "Standard Desk Set Up"
click at [291, 22] on div at bounding box center [386, 22] width 474 height 0
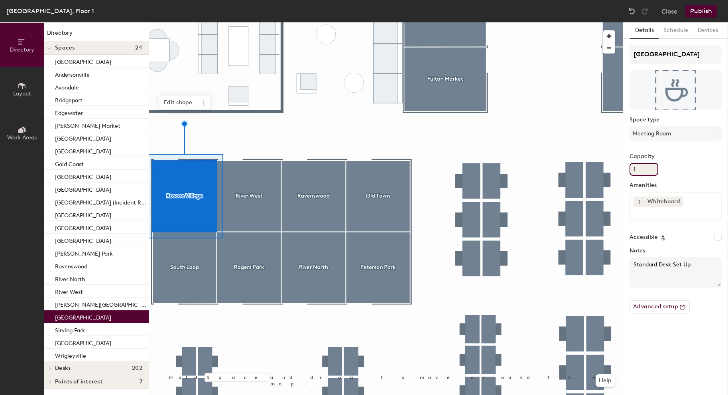
click at [637, 168] on input "1" at bounding box center [644, 169] width 29 height 13
type input "2"
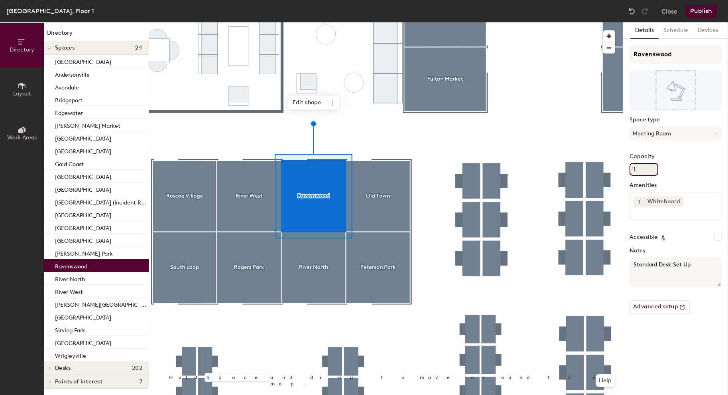
click at [653, 167] on input "1" at bounding box center [644, 169] width 29 height 13
type input "2"
click at [193, 22] on div at bounding box center [386, 22] width 474 height 0
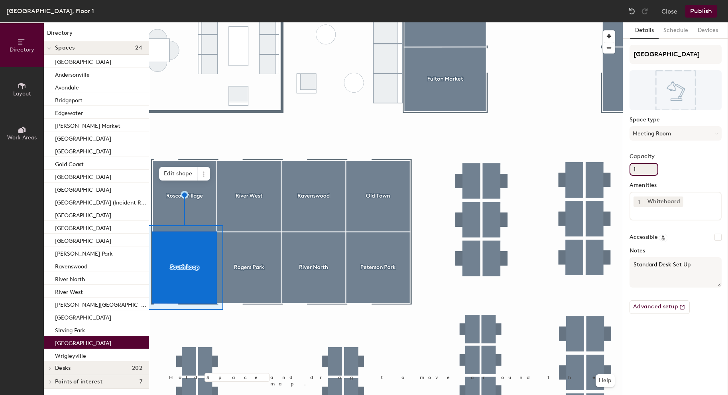
click at [638, 175] on input "1" at bounding box center [644, 169] width 29 height 13
click at [638, 174] on input "1" at bounding box center [644, 169] width 29 height 13
type input "2"
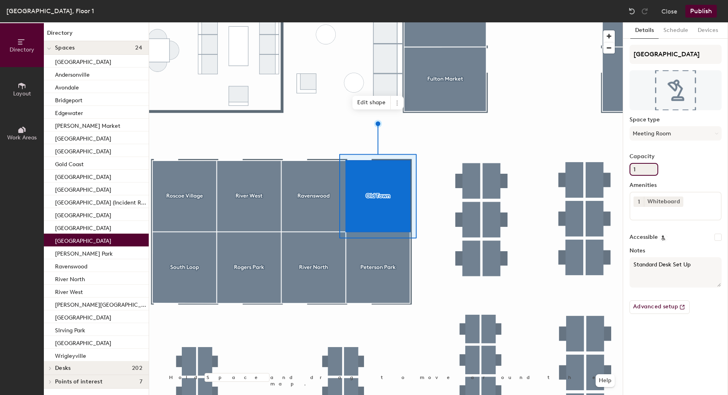
click at [619, 172] on div "Directory Layout Work Areas Directory Spaces 24 Albany Park Andersonville Avond…" at bounding box center [364, 208] width 728 height 372
type input "2"
click at [240, 22] on div at bounding box center [386, 22] width 474 height 0
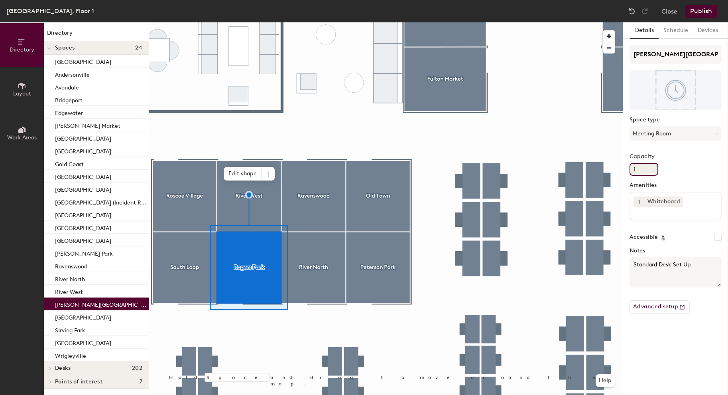
click at [639, 167] on input "1" at bounding box center [644, 169] width 29 height 13
type input "2"
click at [385, 22] on div at bounding box center [386, 22] width 474 height 0
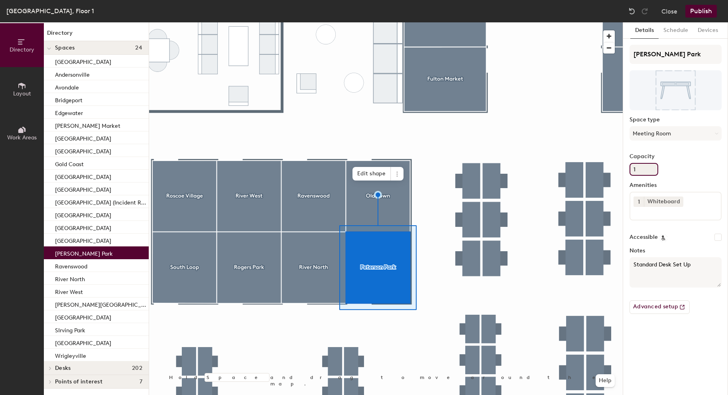
click at [641, 174] on input "1" at bounding box center [644, 169] width 29 height 13
type input "2"
click at [325, 22] on div at bounding box center [386, 22] width 474 height 0
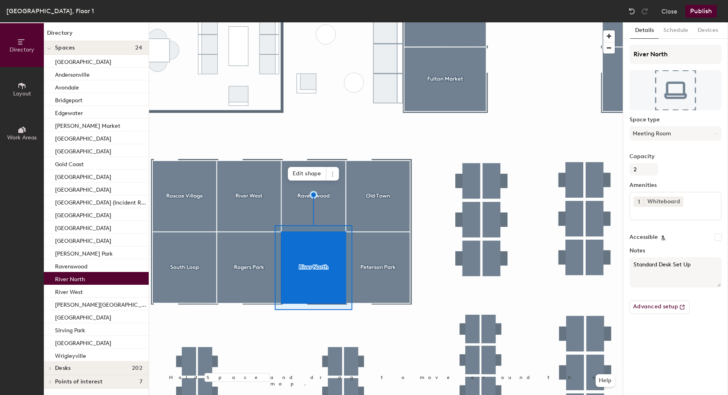
click at [708, 11] on button "Publish" at bounding box center [702, 11] width 32 height 13
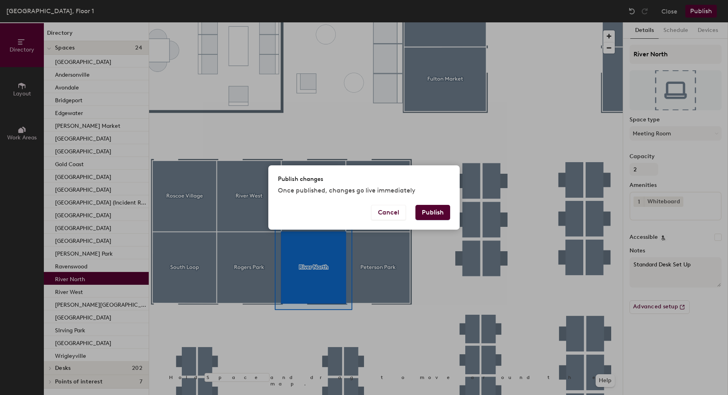
click at [437, 213] on button "Publish" at bounding box center [433, 212] width 35 height 15
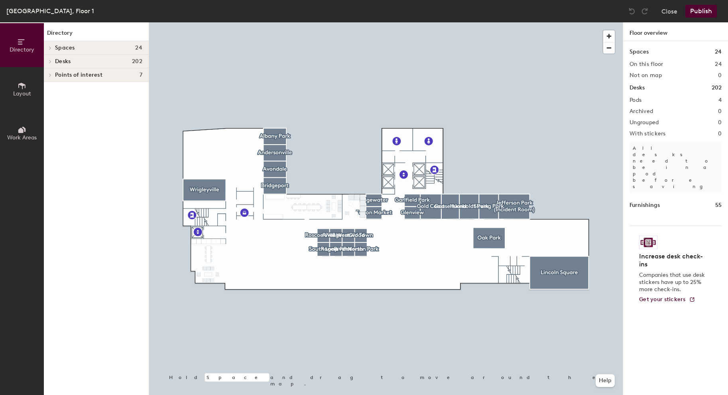
click at [229, 22] on div at bounding box center [386, 22] width 474 height 0
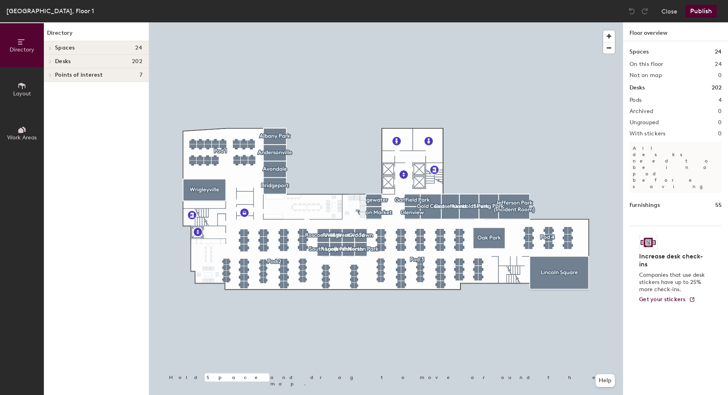
click at [205, 22] on div at bounding box center [386, 22] width 474 height 0
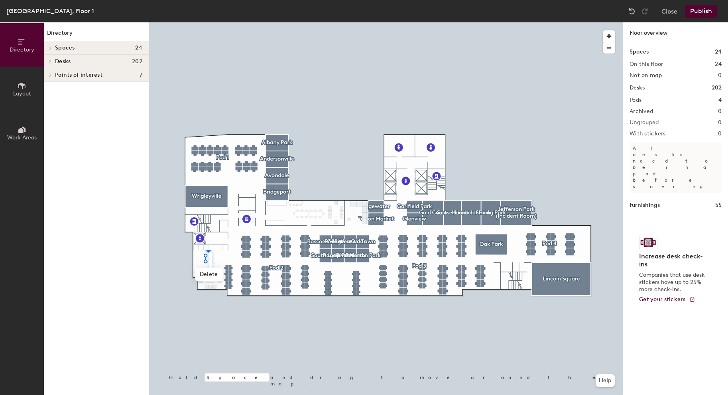
click at [698, 16] on button "Publish" at bounding box center [702, 11] width 32 height 13
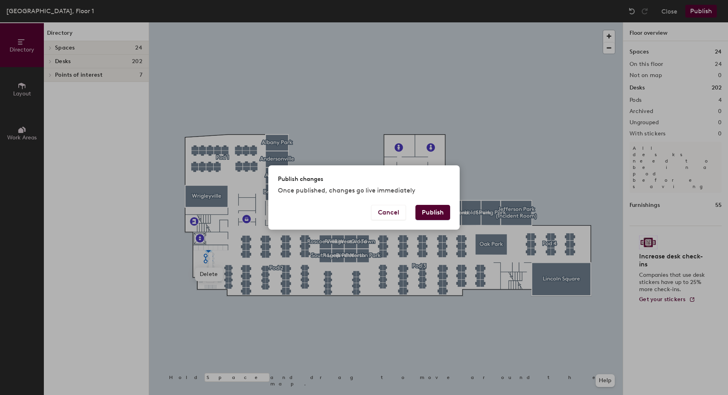
click at [434, 208] on button "Publish" at bounding box center [433, 212] width 35 height 15
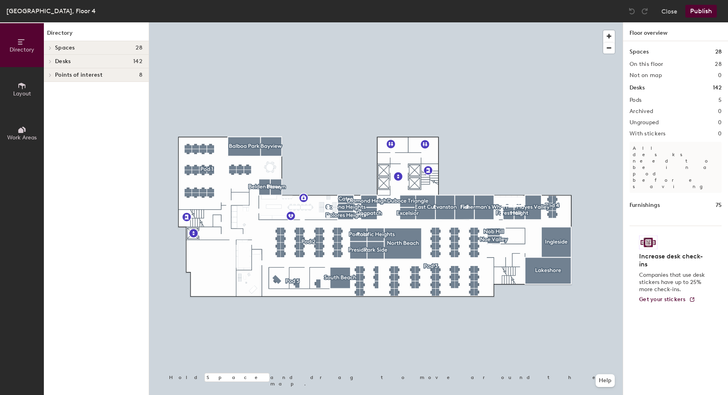
click at [18, 91] on span "Layout" at bounding box center [22, 93] width 18 height 7
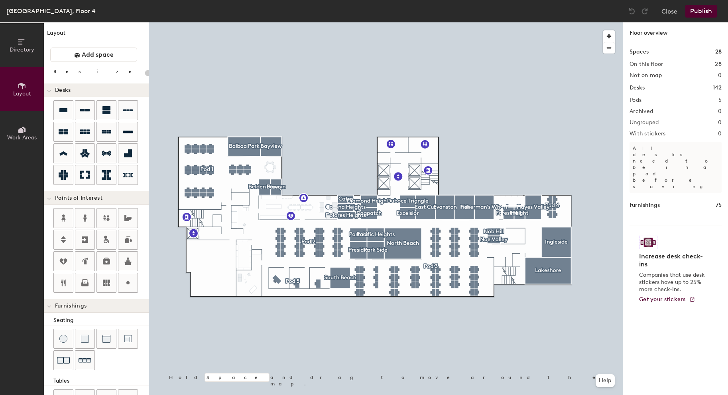
click at [22, 140] on button "Work Areas" at bounding box center [22, 133] width 44 height 44
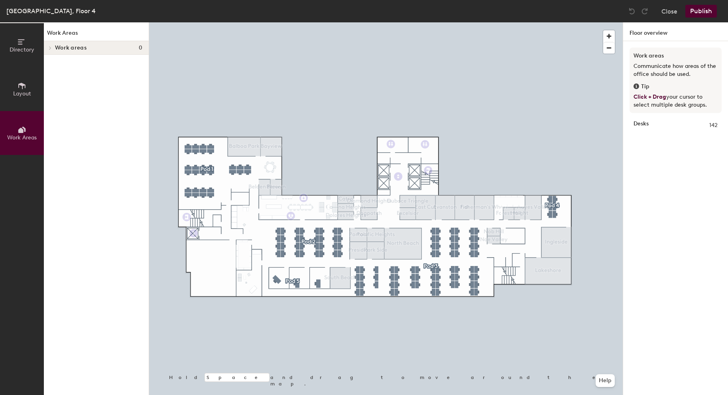
click at [50, 46] on icon at bounding box center [50, 48] width 3 height 4
click at [24, 143] on button "Work Areas" at bounding box center [22, 133] width 44 height 44
click at [24, 88] on icon at bounding box center [22, 85] width 9 height 9
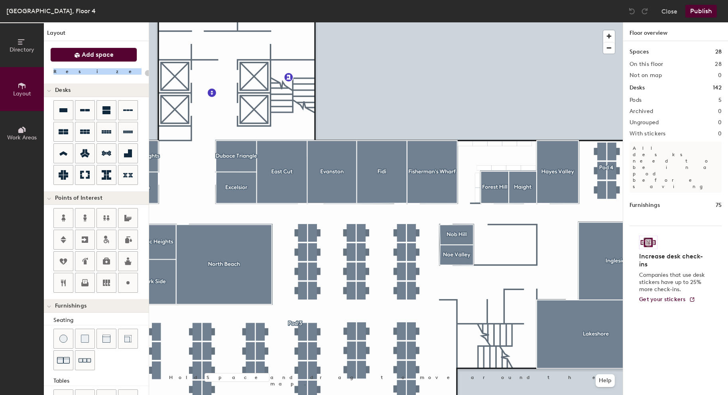
drag, startPoint x: 100, startPoint y: 63, endPoint x: 102, endPoint y: 59, distance: 4.7
click at [102, 59] on div "Layout Add space Resize Desks Points of Interest Furnishings Seating Tables Boo…" at bounding box center [96, 208] width 105 height 372
click at [103, 57] on span "Add space" at bounding box center [98, 55] width 32 height 8
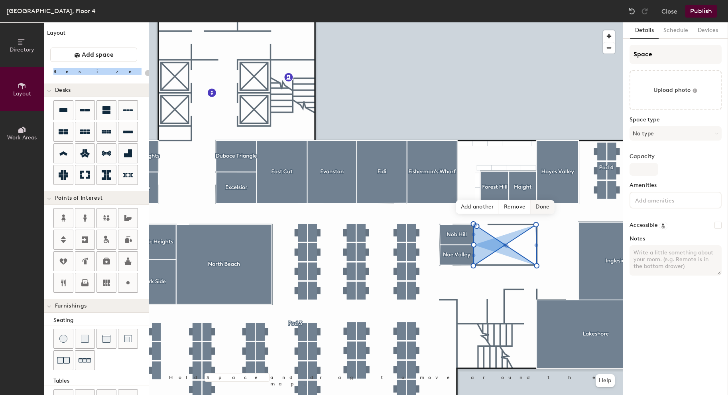
click at [541, 209] on span "Done" at bounding box center [543, 207] width 24 height 14
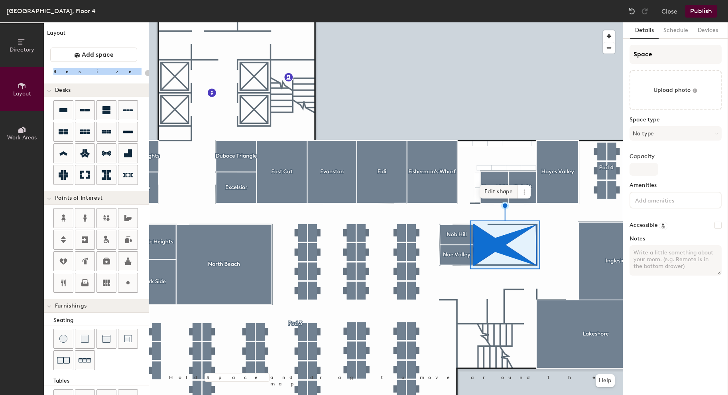
click at [510, 189] on span "Edit shape" at bounding box center [499, 192] width 38 height 14
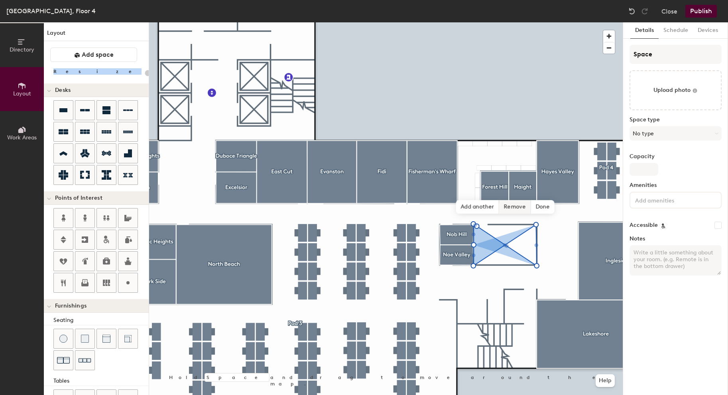
click at [519, 207] on span "Remove" at bounding box center [515, 207] width 32 height 14
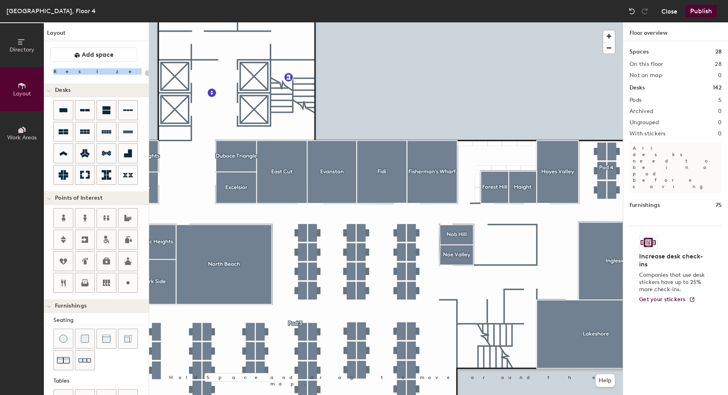
click at [671, 14] on button "Close" at bounding box center [670, 11] width 16 height 13
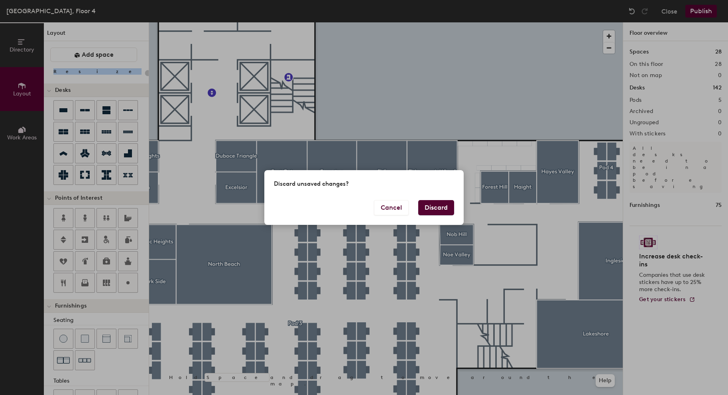
click at [435, 208] on button "Discard" at bounding box center [436, 207] width 36 height 15
type input "20"
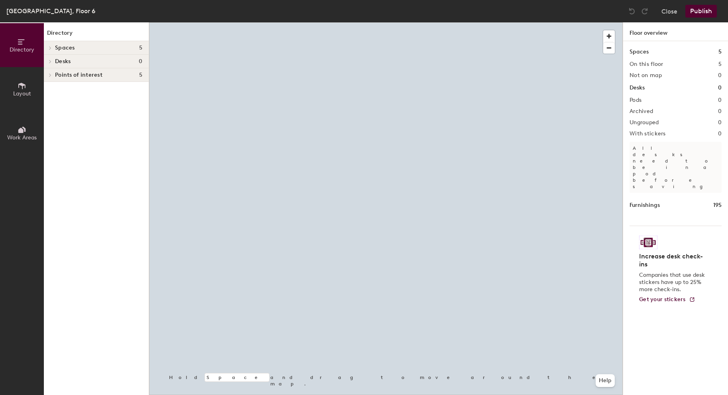
click at [499, 22] on div at bounding box center [386, 22] width 474 height 0
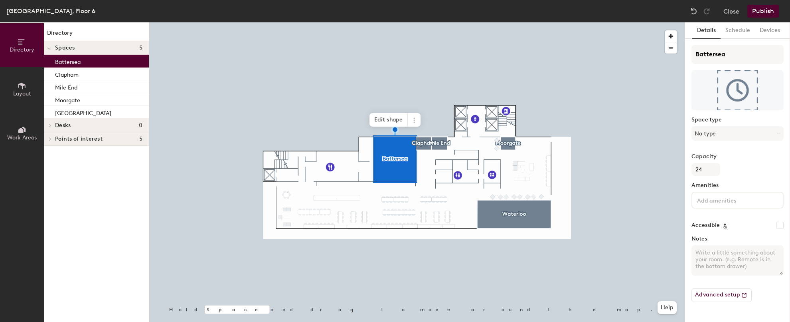
click at [720, 122] on label "Space type" at bounding box center [737, 119] width 92 height 6
click at [720, 134] on button "No type" at bounding box center [737, 133] width 92 height 14
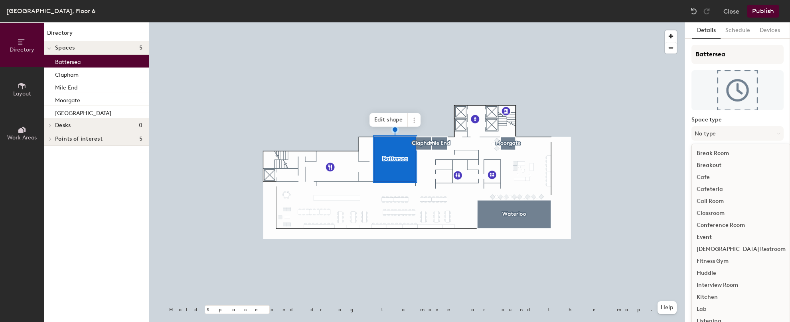
click at [717, 226] on div "Conference Room" at bounding box center [741, 225] width 99 height 12
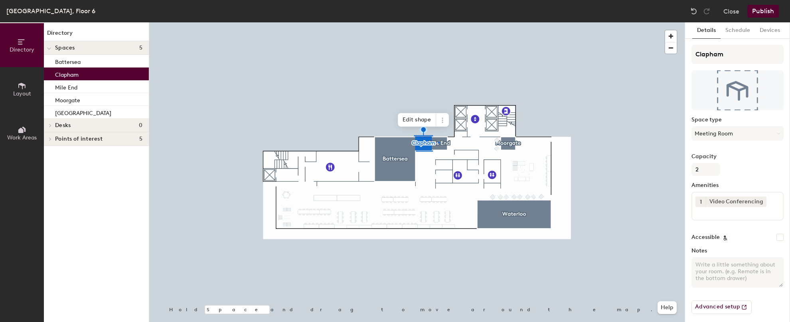
click at [438, 22] on div at bounding box center [416, 22] width 535 height 0
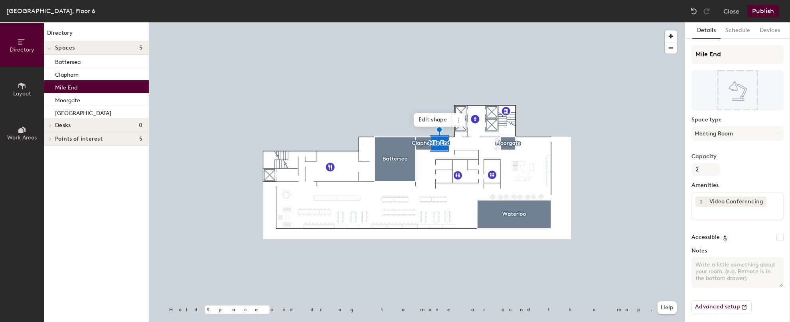
click at [728, 12] on button "Publish" at bounding box center [763, 11] width 32 height 13
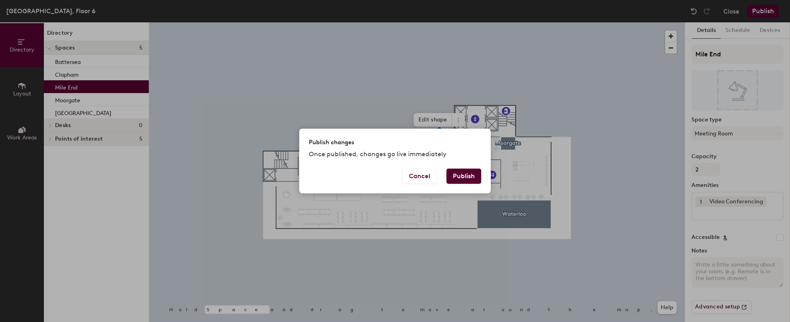
click at [466, 175] on button "Publish" at bounding box center [463, 175] width 35 height 15
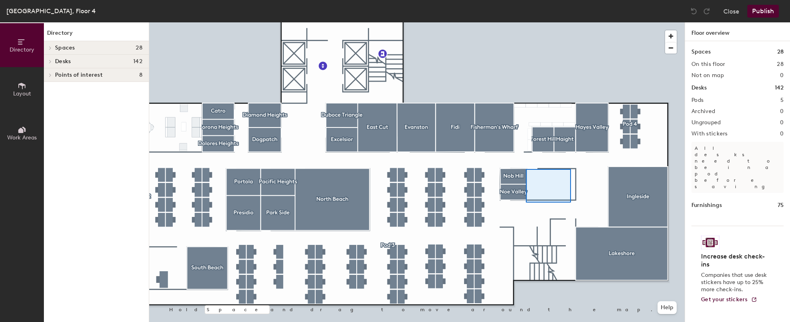
click at [526, 22] on div at bounding box center [416, 22] width 535 height 0
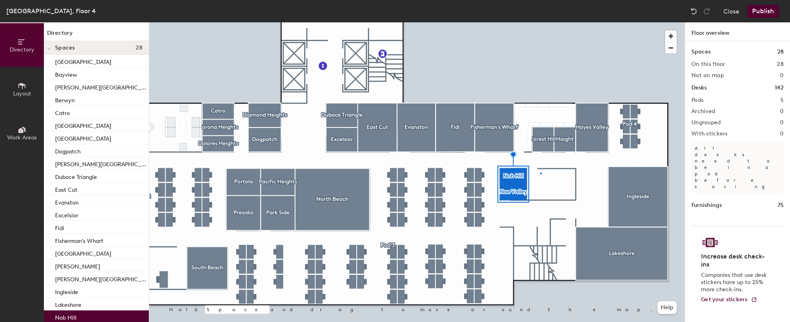
click at [541, 22] on div at bounding box center [416, 22] width 535 height 0
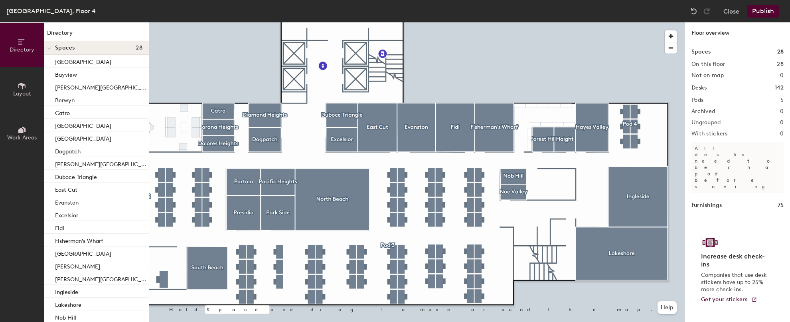
click at [24, 87] on icon at bounding box center [22, 85] width 9 height 9
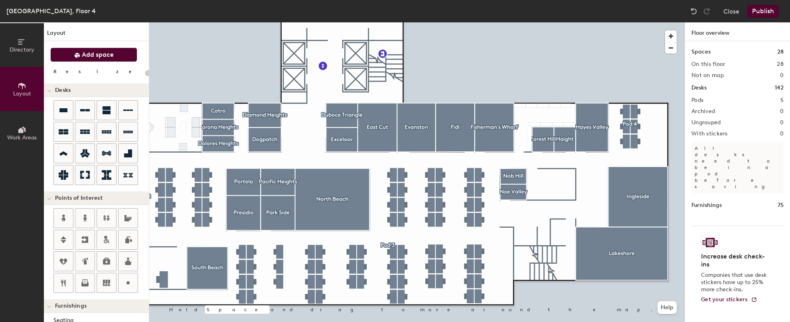
click at [99, 54] on span "Add space" at bounding box center [98, 55] width 32 height 8
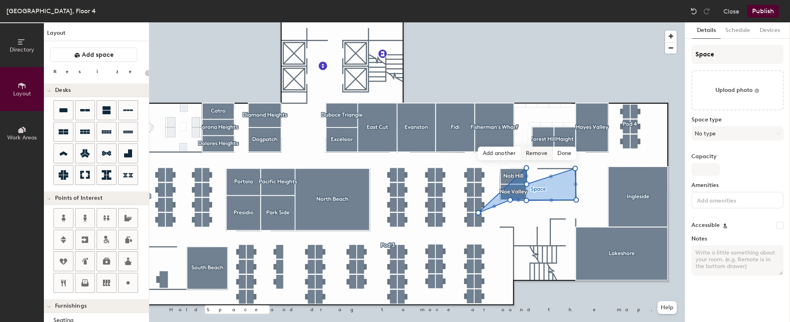
click at [543, 155] on span "Remove" at bounding box center [537, 153] width 32 height 14
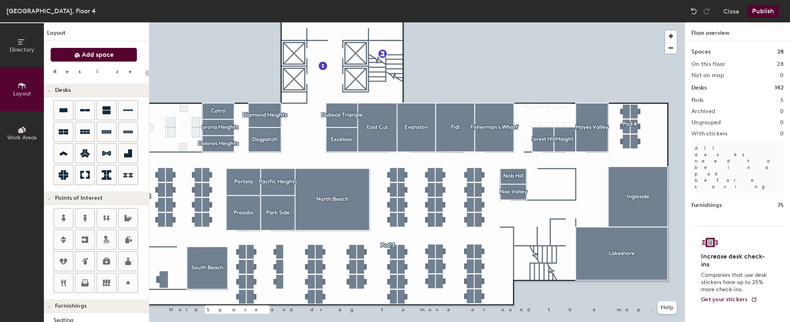
click at [86, 53] on span "Add space" at bounding box center [98, 55] width 32 height 8
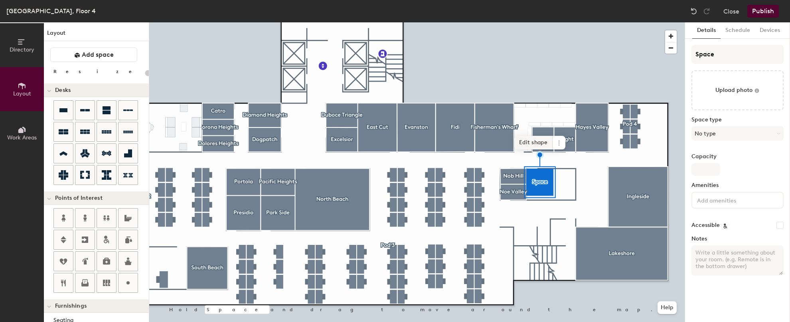
click at [532, 142] on span "Edit shape" at bounding box center [533, 143] width 38 height 14
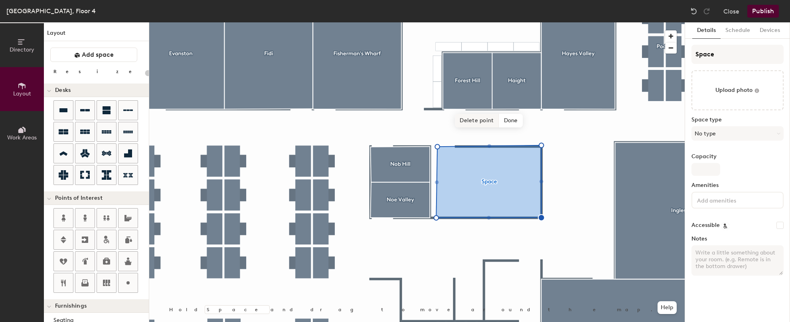
type input "20"
click at [517, 121] on span "Done" at bounding box center [511, 121] width 24 height 14
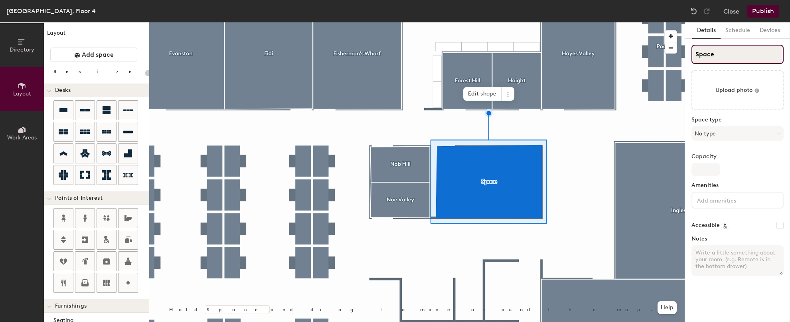
click at [708, 55] on input "Space" at bounding box center [737, 54] width 92 height 19
type input "M"
type input "20"
type input "Missi"
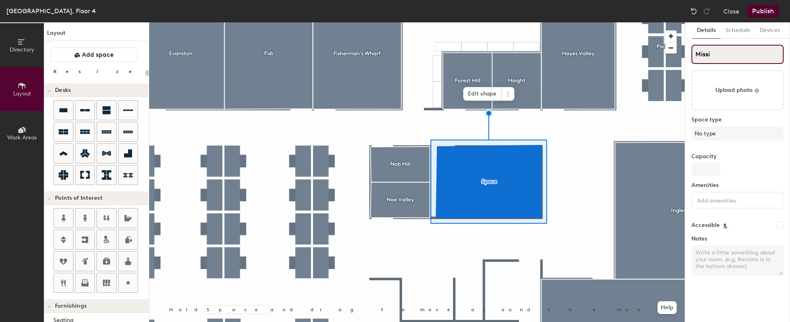
type input "20"
type input "Missio"
type input "20"
type input "Mission"
type input "20"
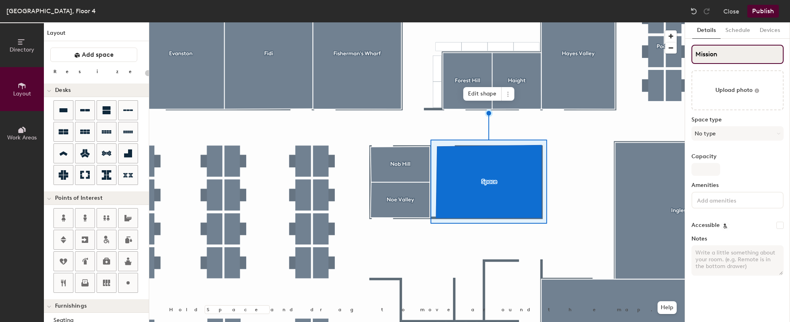
type input "Mission B"
type input "20"
type input "[GEOGRAPHIC_DATA]"
type input "20"
type input "[GEOGRAPHIC_DATA]"
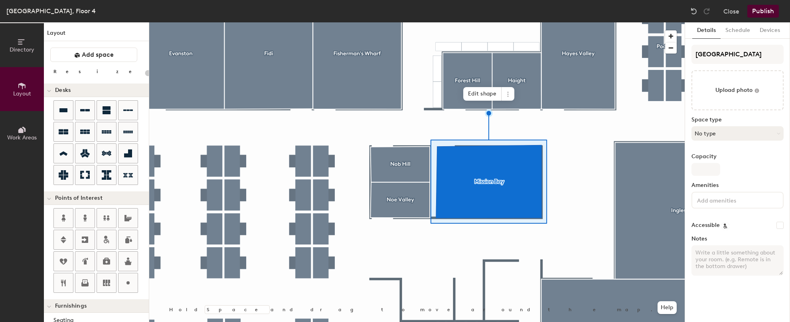
click at [755, 130] on button "No type" at bounding box center [737, 133] width 92 height 14
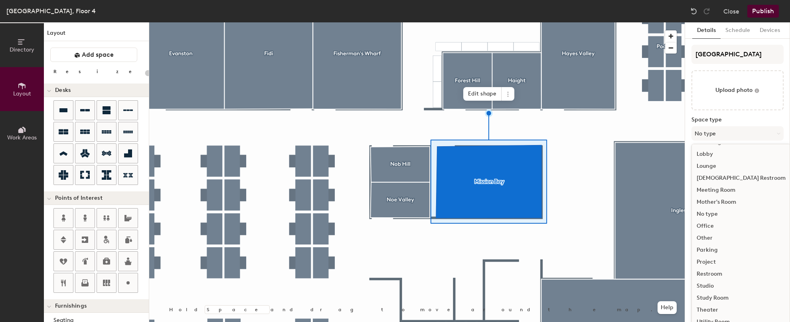
scroll to position [22, 0]
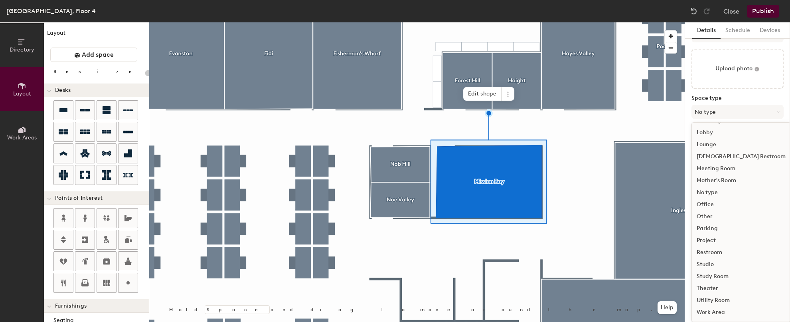
click at [731, 179] on div "Mother's Room" at bounding box center [741, 180] width 99 height 12
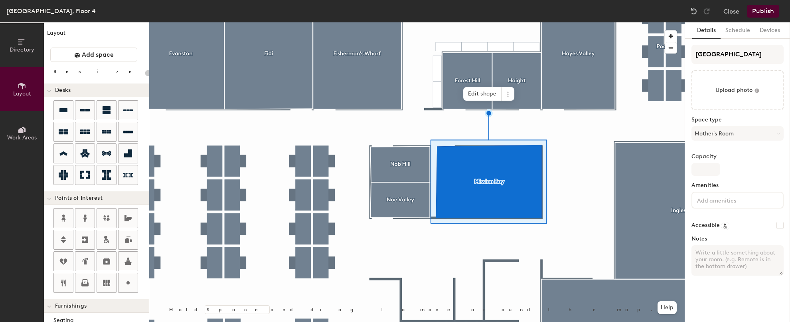
type input "20"
click at [723, 198] on input at bounding box center [731, 200] width 72 height 10
paste input "• Baby Changing Facilities • Meditation / Prayer Room • Seats 1"
type input "• Baby Changing Facilities • Meditation / Prayer Room • Seats 1"
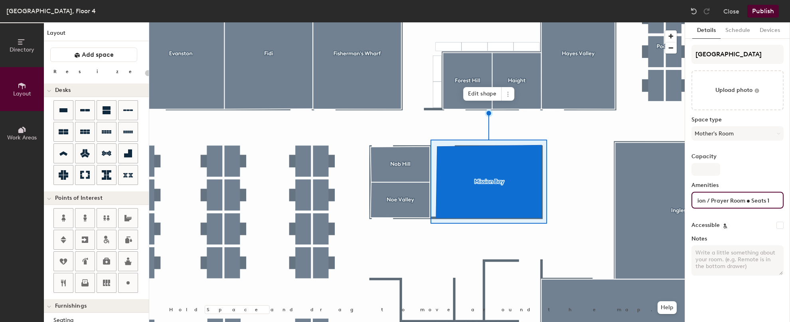
type input "20"
click at [714, 312] on div "Details Schedule Devices Mission Bay Upload photo Space type No type Capacity A…" at bounding box center [737, 171] width 105 height 299
click at [714, 251] on textarea "Notes" at bounding box center [737, 260] width 92 height 30
paste textarea "• Baby Changing Facilities • Meditation / Prayer Room • Seats 1"
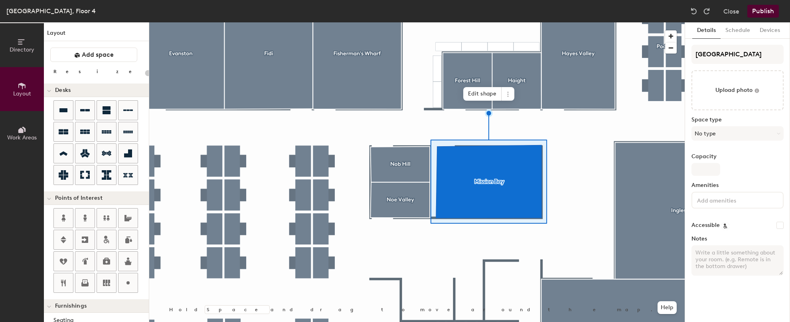
type textarea "• Baby Changing Facilities • Meditation / Prayer Room • Seats 1"
click at [701, 253] on textarea "• Baby Changing Facilities • Meditation / Prayer Room • Seats 1" at bounding box center [737, 260] width 92 height 30
type input "20"
type textarea "• Baby Changing Facilities • Meditation / Prayer Room • Seats 1"
type input "20"
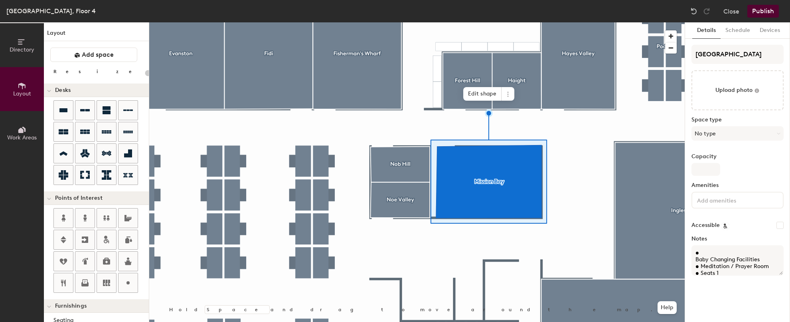
type textarea "•W Baby Changing Facilities • Meditation / Prayer Room • Seats 1"
type input "20"
type textarea "•We Baby Changing Facilities • Meditation / Prayer Room • Seats 1"
type input "20"
type textarea "•Welln Baby Changing Facilities • Meditation / Prayer Room • Seats 1"
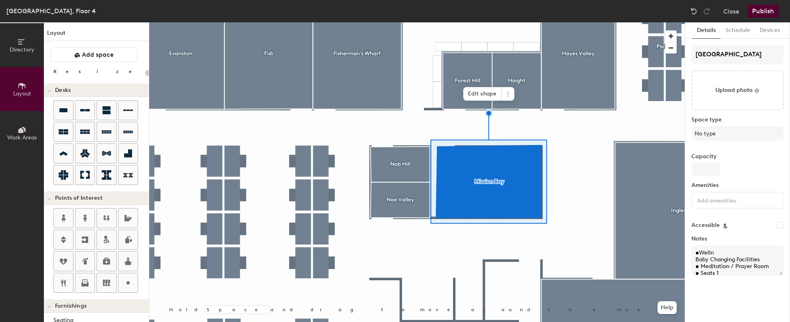
type input "20"
type textarea "•Wellne Baby Changing Facilities • Meditation / Prayer Room • Seats 1"
type input "20"
type textarea "•Wellness Baby Changing Facilities • Meditation / Prayer Room • Seats 1"
type input "20"
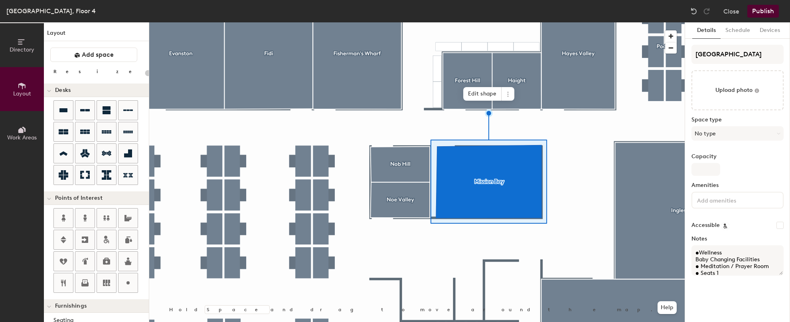
type textarea "•Wellness Baby Changing Facilities • Meditation / Prayer Room • Seats 1"
type input "20"
type textarea "•Wellness R Baby Changing Facilities • Meditation / Prayer Room • Seats 1"
type input "20"
type textarea "•Wellness Roo Baby Changing Facilities • Meditation / Prayer Room • Seats 1"
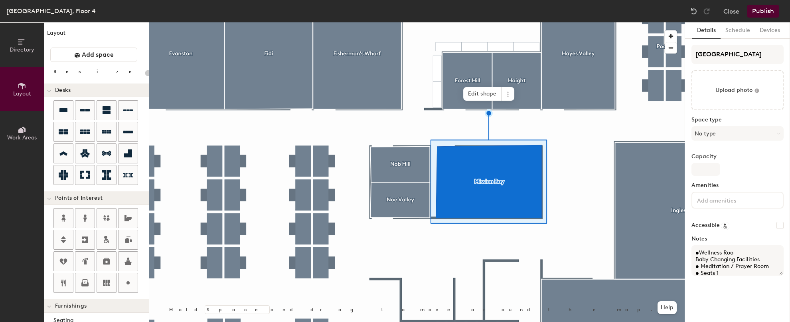
type input "20"
type textarea "•Wellness Room Baby Changing Facilities • Meditation / Prayer Room • Seats 1"
click at [700, 254] on textarea "•Wellness Room Baby Changing Facilities • Meditation / Prayer Room • Seats 1" at bounding box center [737, 260] width 92 height 30
type input "20"
type textarea "Wellness Room Baby Changing Facilities • Meditation / Prayer Room • Seats 1"
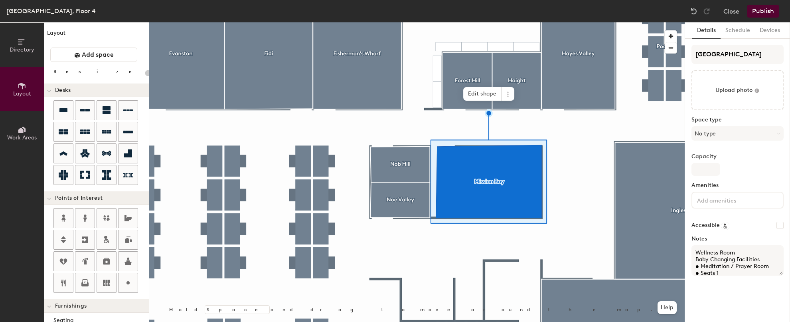
type input "20"
click at [699, 268] on textarea "Wellness Room Baby Changing Facilities • Meditation / Prayer Room • Seats 1" at bounding box center [737, 260] width 92 height 30
type textarea "Wellness Room Baby Changing Facilities Meditation / Prayer Room • Seats 1"
type input "20"
type textarea "Wellness Room Baby Changing Facilities Meditation / Prayer Room • Seats 1"
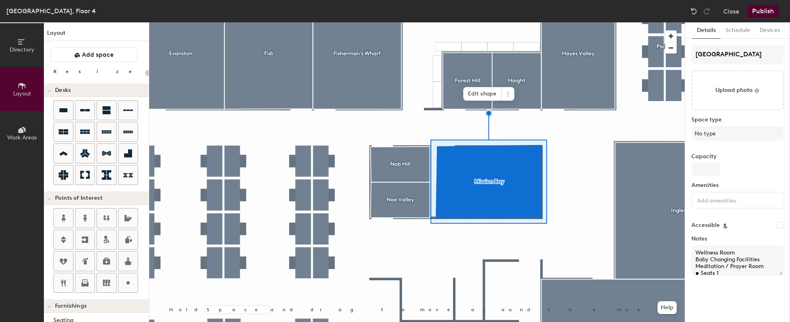
scroll to position [2, 0]
type input "20"
type textarea "Wellness Room Baby Changing Facilities Meditation / Prayer Room •Seats 1"
type input "20"
type textarea "Wellness Room Baby Changing Facilities Meditation / Prayer Room Seats 1"
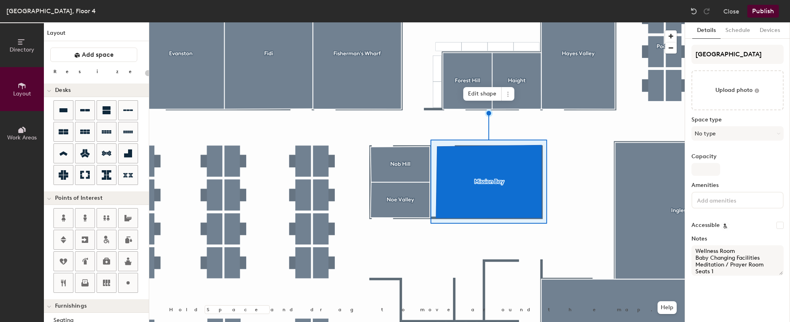
type input "20"
type textarea "Wellness Room Baby Changing Facilities Meditation / Prayer Room Seats 1"
click at [728, 65] on div "Mission Bay Upload photo Space type No type Capacity Amenities Accessible Notes…" at bounding box center [737, 163] width 92 height 237
click at [727, 130] on button "No type" at bounding box center [737, 133] width 92 height 14
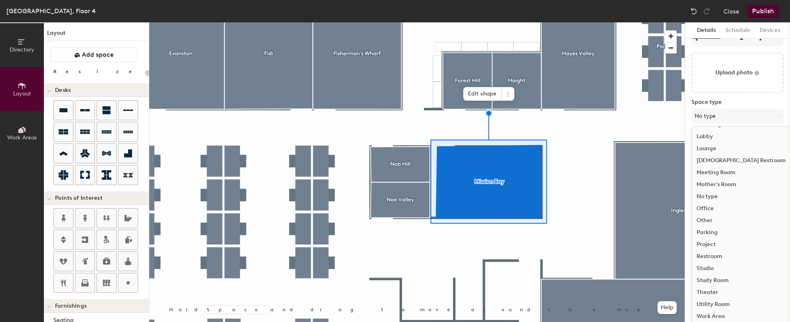
scroll to position [22, 0]
click at [717, 182] on div "Mother's Room" at bounding box center [741, 180] width 99 height 12
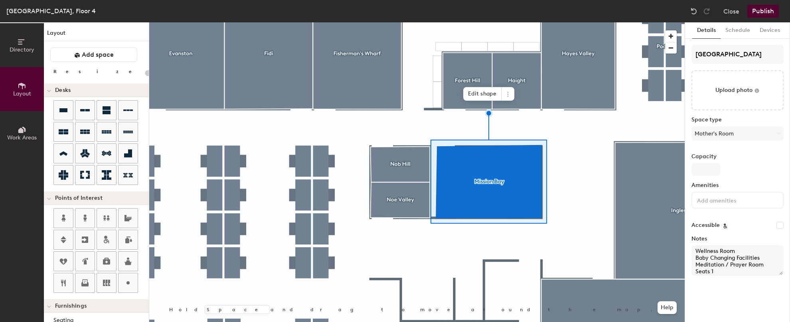
click at [769, 12] on button "Publish" at bounding box center [763, 11] width 32 height 13
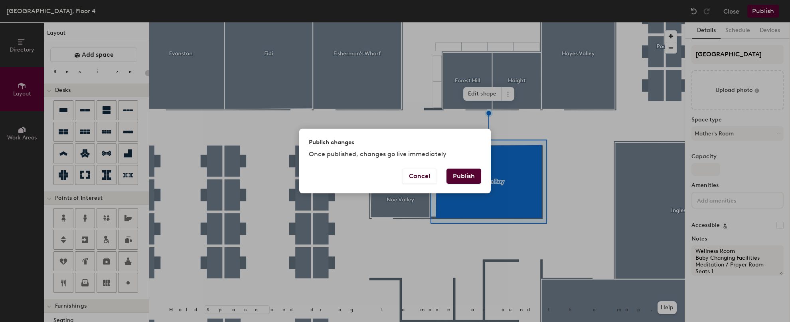
click at [468, 171] on button "Publish" at bounding box center [463, 175] width 35 height 15
type input "20"
